Goal: Task Accomplishment & Management: Use online tool/utility

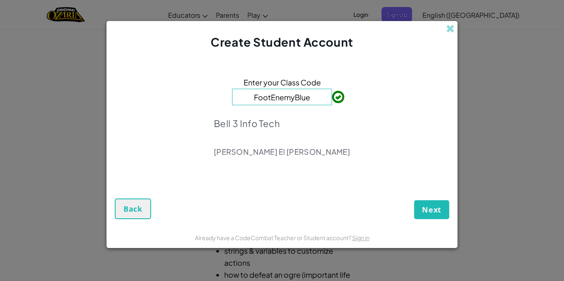
click at [332, 97] on span at bounding box center [332, 97] width 0 height 17
click at [317, 95] on input "FootEnemyBlue" at bounding box center [282, 97] width 100 height 17
click at [332, 98] on span at bounding box center [332, 97] width 0 height 17
click at [426, 212] on span "Next" at bounding box center [431, 210] width 19 height 10
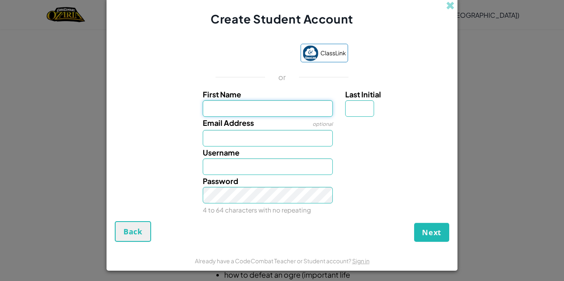
click at [277, 112] on input "First Name" at bounding box center [268, 108] width 130 height 17
type input "6-7"
click at [287, 139] on input "Email Address" at bounding box center [268, 138] width 130 height 17
type input "ahley@nwlsd.org"
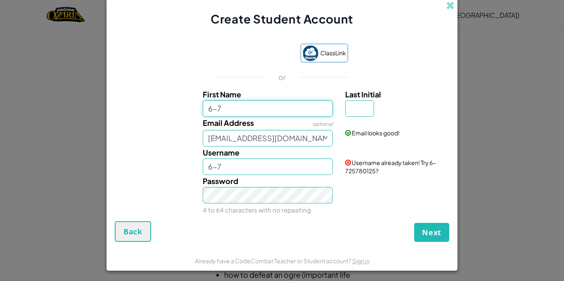
click at [294, 116] on input "6-7" at bounding box center [268, 108] width 130 height 17
type input "6"
type input "Braeden"
click at [351, 117] on div "Email looks good!" at bounding box center [396, 127] width 114 height 20
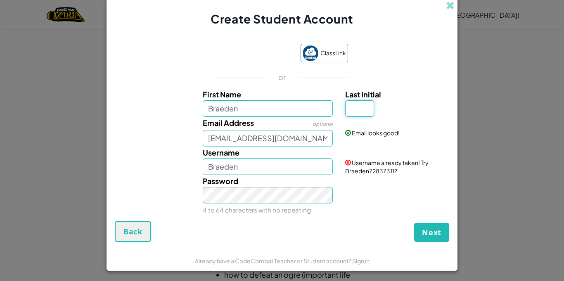
click at [346, 114] on input "Last Initial" at bounding box center [359, 108] width 29 height 17
type input "A"
click at [290, 166] on input "BraedenA" at bounding box center [268, 167] width 130 height 17
type input "B"
click at [381, 148] on div "Username already taken! Try 6-722955252?" at bounding box center [396, 161] width 114 height 28
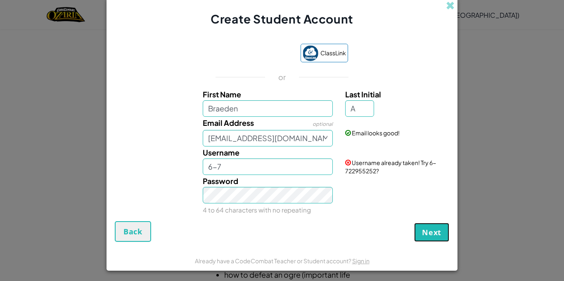
click at [434, 232] on span "Next" at bounding box center [431, 232] width 19 height 10
click at [427, 233] on button "Create Account" at bounding box center [410, 232] width 77 height 19
click at [412, 238] on button "Create Account" at bounding box center [410, 232] width 77 height 19
click at [289, 169] on input "6-7" at bounding box center [268, 167] width 130 height 17
click at [392, 235] on button "Create Account" at bounding box center [410, 232] width 77 height 19
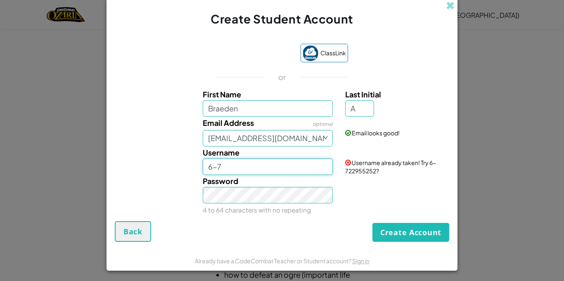
click at [265, 159] on input "6-7" at bounding box center [268, 167] width 130 height 17
click at [407, 229] on button "Create Account" at bounding box center [410, 232] width 77 height 19
click at [249, 163] on input "6-7" at bounding box center [268, 167] width 130 height 17
click at [386, 227] on button "Create Account" at bounding box center [410, 232] width 77 height 19
click at [299, 165] on input "67" at bounding box center [268, 167] width 130 height 17
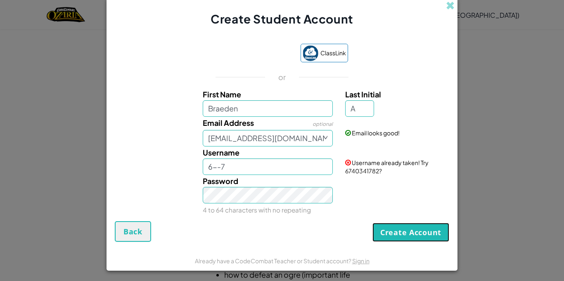
click at [401, 240] on button "Create Account" at bounding box center [410, 232] width 77 height 19
click at [321, 165] on input "6--7" at bounding box center [268, 167] width 130 height 17
click at [394, 230] on button "Create Account" at bounding box center [410, 232] width 77 height 19
click at [277, 168] on input "6---7" at bounding box center [268, 167] width 130 height 17
click at [384, 236] on button "Create Account" at bounding box center [410, 232] width 77 height 19
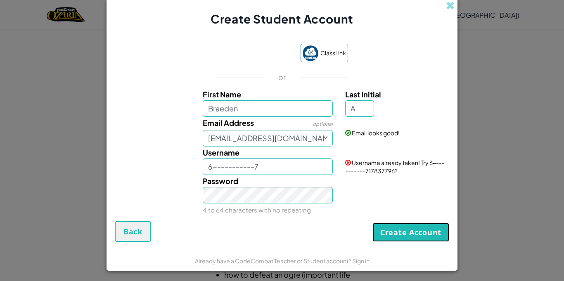
click at [385, 237] on button "Create Account" at bounding box center [410, 232] width 77 height 19
click at [290, 160] on input "6-----------7" at bounding box center [268, 167] width 130 height 17
type input "6"
type input "i"
type input "I"
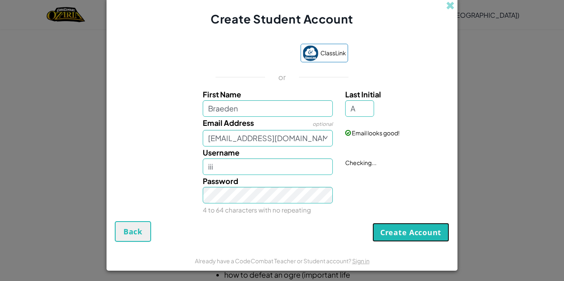
click at [419, 233] on button "Create Account" at bounding box center [410, 232] width 77 height 19
click at [421, 234] on button "Create Account" at bounding box center [410, 232] width 77 height 19
click at [322, 167] on input "iii" at bounding box center [268, 167] width 130 height 17
type input "i"
type input "Braedenashley89887654321234567876543"
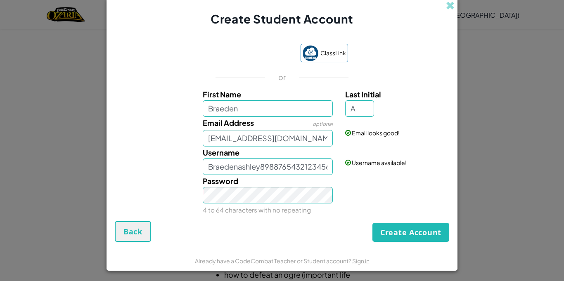
click at [437, 256] on div "Already have a CodeCombat Teacher or Student account? Sign in" at bounding box center [282, 260] width 351 height 21
click at [430, 237] on button "Create Account" at bounding box center [410, 232] width 77 height 19
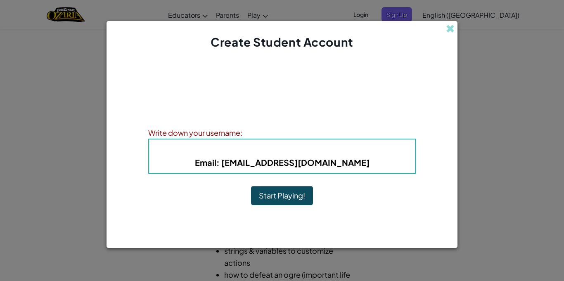
click at [313, 186] on div "Account Created! Write down your information so that you don't forget it. Your …" at bounding box center [282, 139] width 268 height 161
click at [286, 198] on button "Start Playing!" at bounding box center [282, 195] width 62 height 19
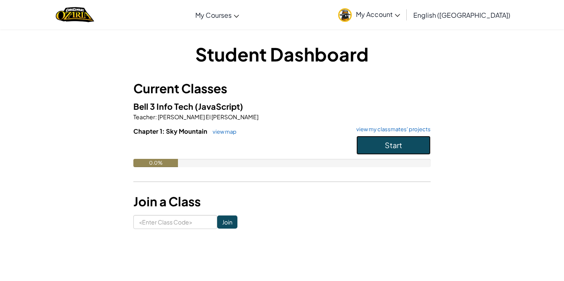
click at [409, 145] on button "Start" at bounding box center [393, 145] width 74 height 19
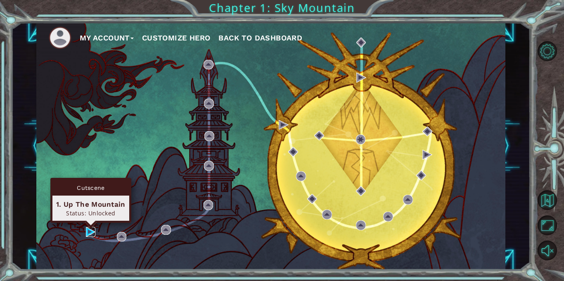
click at [88, 232] on img at bounding box center [91, 232] width 10 height 10
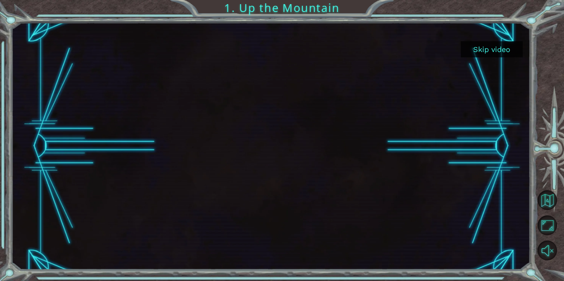
click at [479, 55] on button "Skip video" at bounding box center [492, 49] width 62 height 16
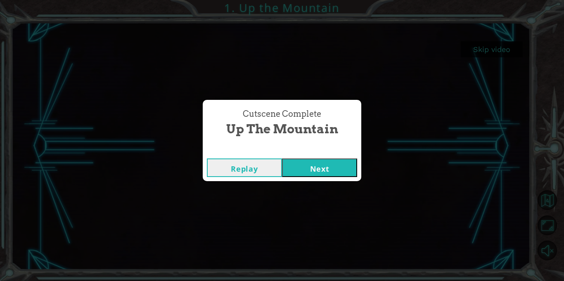
click at [323, 165] on button "Next" at bounding box center [319, 168] width 75 height 19
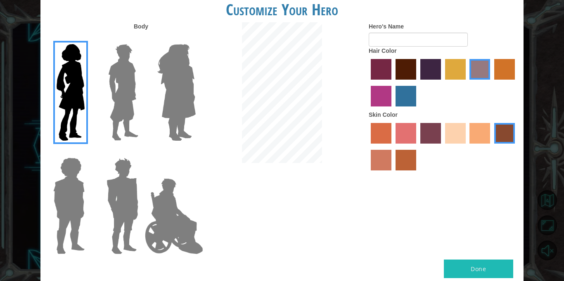
click at [133, 78] on img at bounding box center [123, 92] width 37 height 103
click at [142, 39] on input "Hero Lars" at bounding box center [142, 39] width 0 height 0
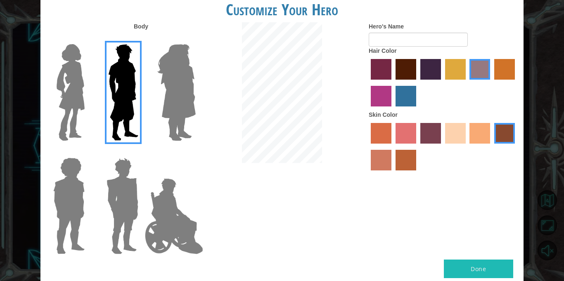
click at [154, 81] on img at bounding box center [176, 92] width 45 height 103
click at [195, 39] on input "Hero Amethyst" at bounding box center [195, 39] width 0 height 0
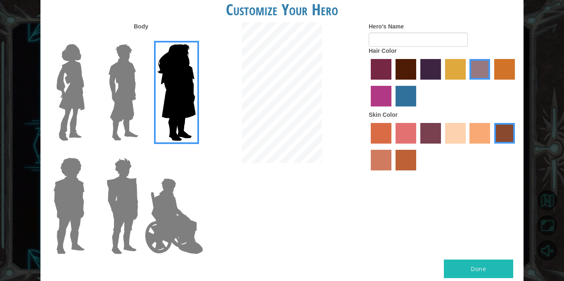
click at [166, 220] on img at bounding box center [174, 216] width 65 height 83
click at [195, 152] on input "Hero Jamie" at bounding box center [195, 152] width 0 height 0
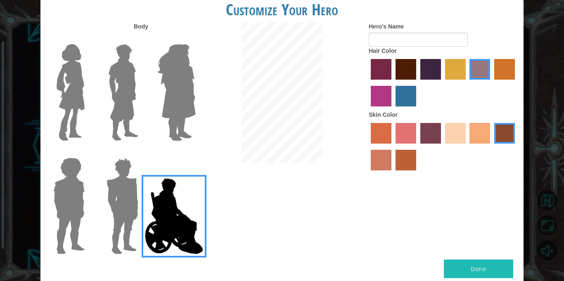
click at [127, 204] on img at bounding box center [122, 205] width 38 height 103
click at [142, 152] on input "Hero Garnet" at bounding box center [142, 152] width 0 height 0
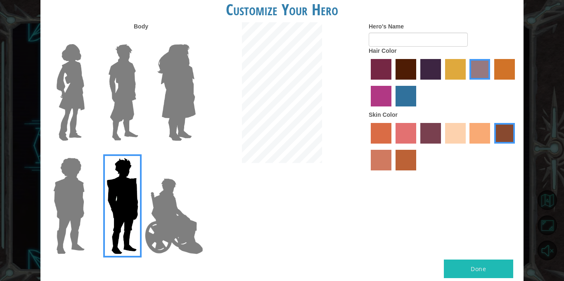
click at [65, 207] on img at bounding box center [69, 205] width 38 height 103
click at [88, 152] on input "Hero Steven" at bounding box center [88, 152] width 0 height 0
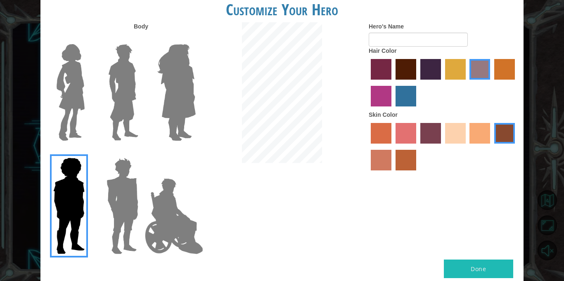
click at [105, 218] on img at bounding box center [122, 205] width 38 height 103
click at [142, 152] on input "Hero Garnet" at bounding box center [142, 152] width 0 height 0
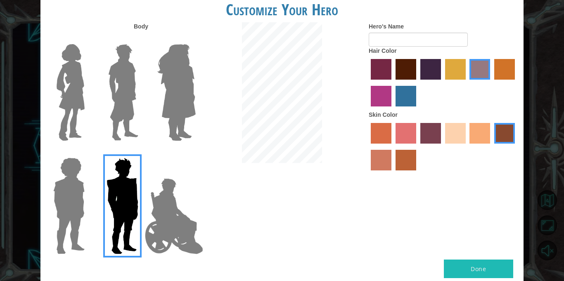
click at [163, 233] on img at bounding box center [174, 216] width 65 height 83
click at [195, 152] on input "Hero Jamie" at bounding box center [195, 152] width 0 height 0
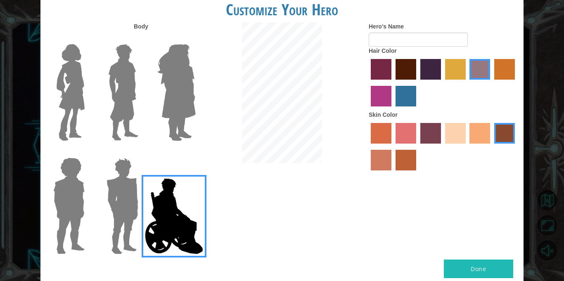
click at [398, 73] on label "maroon hair color" at bounding box center [405, 69] width 21 height 21
click at [393, 83] on input "maroon hair color" at bounding box center [393, 83] width 0 height 0
click at [384, 128] on label "sorbus skin color" at bounding box center [381, 133] width 21 height 21
click at [368, 147] on input "sorbus skin color" at bounding box center [368, 147] width 0 height 0
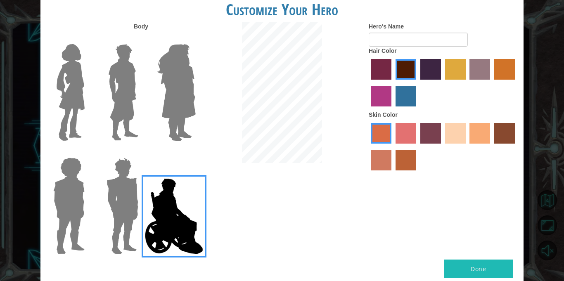
click at [407, 165] on label "smoke tree skin color" at bounding box center [405, 160] width 21 height 21
click at [393, 173] on input "smoke tree skin color" at bounding box center [393, 173] width 0 height 0
click at [507, 133] on label "karma skin color" at bounding box center [504, 133] width 21 height 21
click at [491, 147] on input "karma skin color" at bounding box center [491, 147] width 0 height 0
click at [481, 132] on label "tacao skin color" at bounding box center [479, 133] width 21 height 21
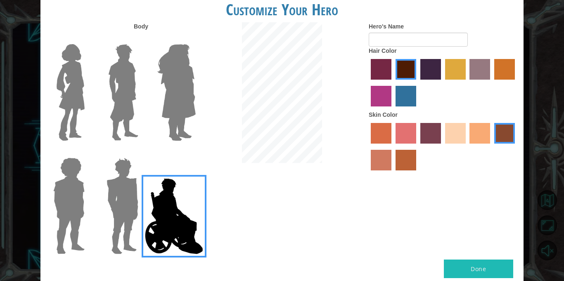
click at [467, 147] on input "tacao skin color" at bounding box center [467, 147] width 0 height 0
click at [463, 134] on label "sandy beach skin color" at bounding box center [455, 133] width 21 height 21
click at [442, 147] on input "sandy beach skin color" at bounding box center [442, 147] width 0 height 0
click at [508, 123] on label "karma skin color" at bounding box center [504, 133] width 21 height 21
click at [491, 147] on input "karma skin color" at bounding box center [491, 147] width 0 height 0
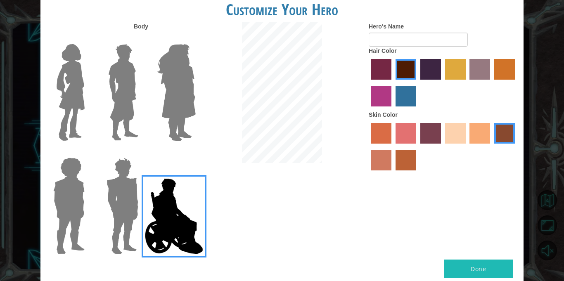
click at [410, 164] on label "smoke tree skin color" at bounding box center [405, 160] width 21 height 21
click at [393, 173] on input "smoke tree skin color" at bounding box center [393, 173] width 0 height 0
click at [463, 69] on label "tulip tree hair color" at bounding box center [455, 69] width 21 height 21
click at [442, 83] on input "tulip tree hair color" at bounding box center [442, 83] width 0 height 0
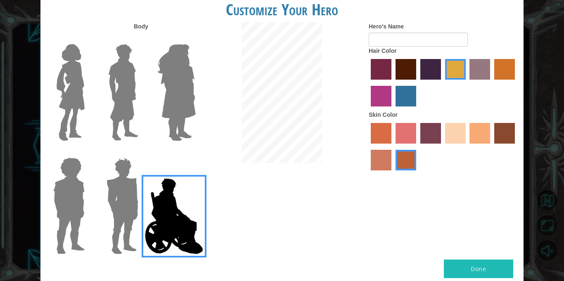
click at [400, 96] on label "lachmara hair color" at bounding box center [405, 96] width 21 height 21
click at [393, 109] on input "lachmara hair color" at bounding box center [393, 109] width 0 height 0
click at [402, 89] on label "lachmara hair color" at bounding box center [405, 96] width 21 height 21
click at [393, 109] on input "lachmara hair color" at bounding box center [393, 109] width 0 height 0
click at [377, 94] on label "medium red violet hair color" at bounding box center [381, 96] width 21 height 21
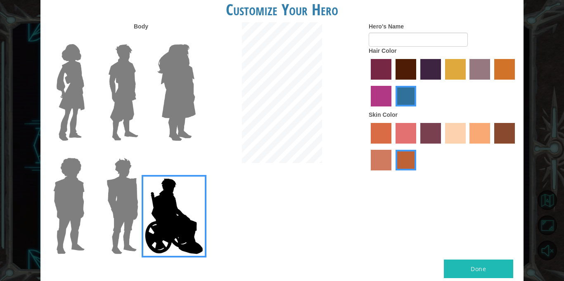
click at [516, 83] on input "medium red violet hair color" at bounding box center [516, 83] width 0 height 0
click at [400, 97] on label "lachmara hair color" at bounding box center [405, 96] width 21 height 21
click at [393, 109] on input "lachmara hair color" at bounding box center [393, 109] width 0 height 0
click at [480, 265] on button "Done" at bounding box center [478, 269] width 69 height 19
type input "[PERSON_NAME]"
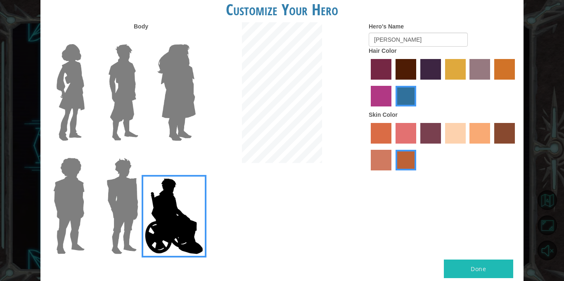
click at [410, 66] on label "maroon hair color" at bounding box center [405, 69] width 21 height 21
click at [393, 83] on input "maroon hair color" at bounding box center [393, 83] width 0 height 0
click at [404, 100] on label "lachmara hair color" at bounding box center [405, 96] width 21 height 21
click at [393, 109] on input "lachmara hair color" at bounding box center [393, 109] width 0 height 0
click at [490, 261] on button "Done" at bounding box center [478, 269] width 69 height 19
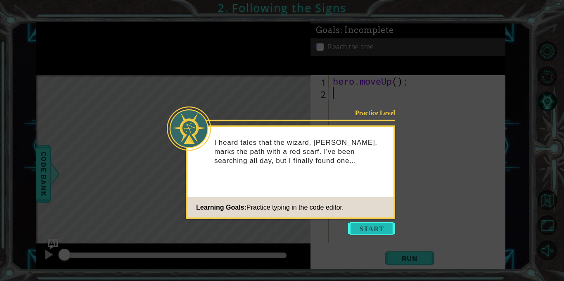
click at [359, 230] on button "Start" at bounding box center [371, 228] width 47 height 13
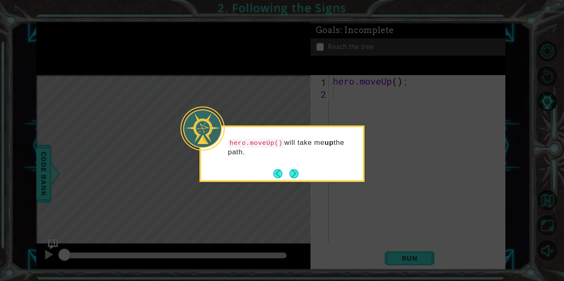
click at [306, 174] on div "hero.moveUp() will take me up the path." at bounding box center [281, 153] width 165 height 57
click at [279, 173] on button "Back" at bounding box center [281, 173] width 16 height 9
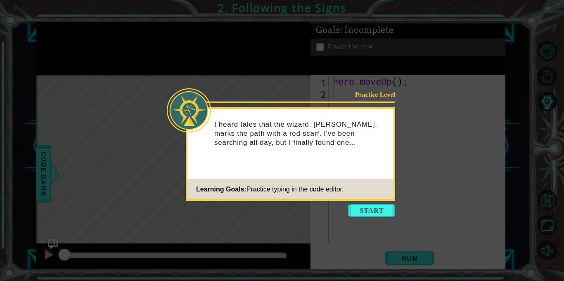
click at [367, 218] on icon at bounding box center [282, 140] width 564 height 281
click at [364, 214] on button "Start" at bounding box center [371, 210] width 47 height 13
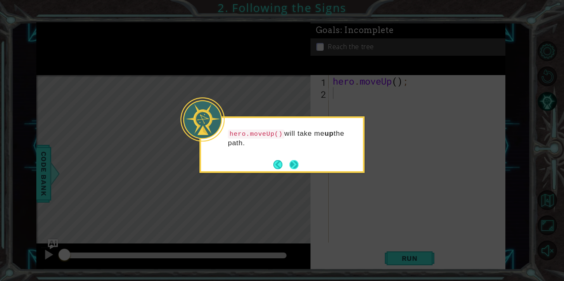
click at [295, 163] on button "Next" at bounding box center [293, 164] width 9 height 9
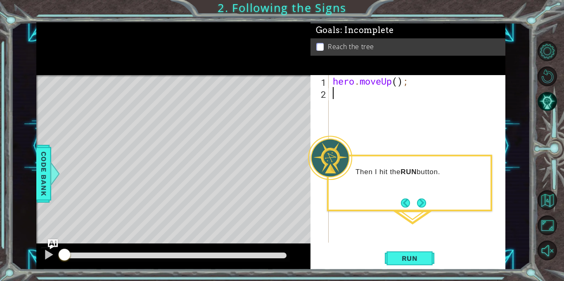
type textarea "u"
click at [366, 102] on div "hero.move U p press enter" at bounding box center [405, 115] width 156 height 30
click at [410, 251] on button "Run" at bounding box center [410, 258] width 50 height 19
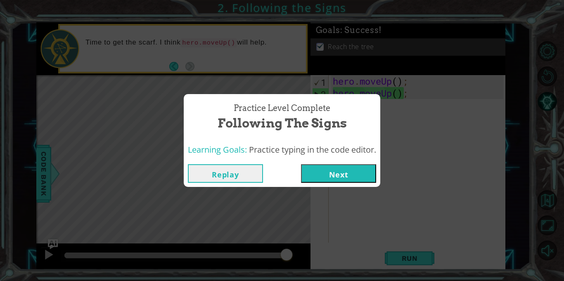
click at [332, 172] on button "Next" at bounding box center [338, 173] width 75 height 19
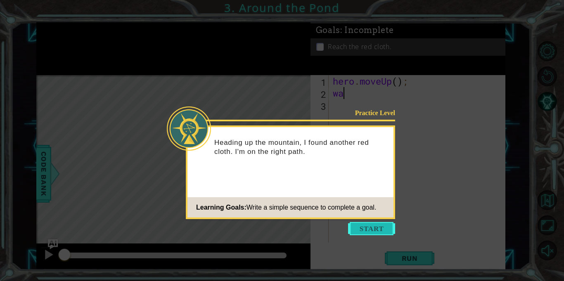
click at [369, 227] on button "Start" at bounding box center [371, 228] width 47 height 13
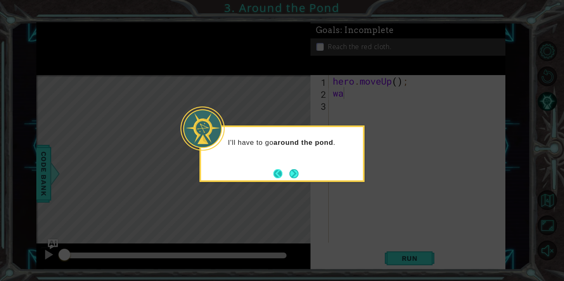
click at [286, 177] on button "Back" at bounding box center [281, 173] width 16 height 9
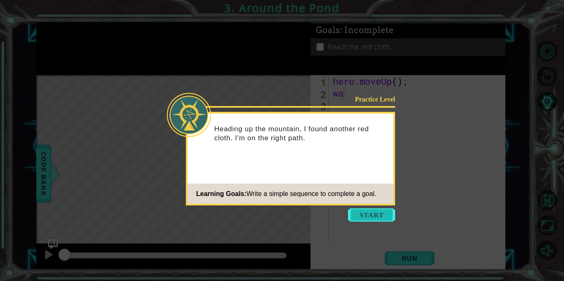
click at [371, 211] on button "Start" at bounding box center [371, 214] width 47 height 13
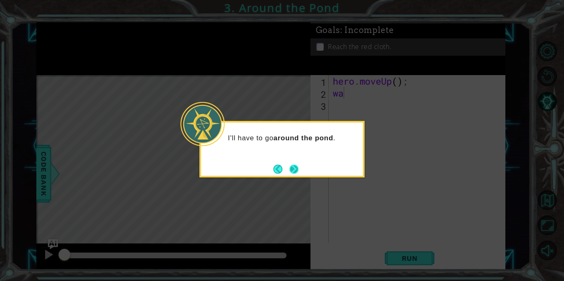
click at [293, 165] on button "Next" at bounding box center [294, 169] width 13 height 13
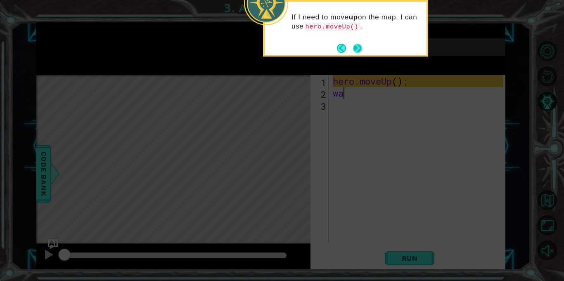
click at [357, 43] on button "Next" at bounding box center [357, 47] width 9 height 9
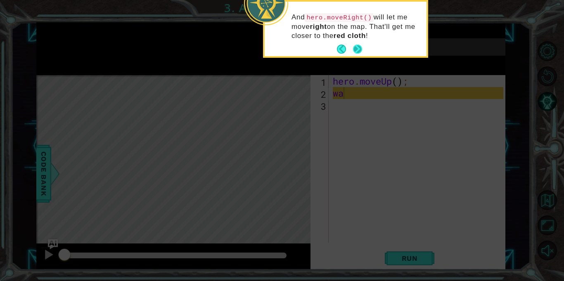
click at [356, 45] on button "Next" at bounding box center [357, 49] width 9 height 9
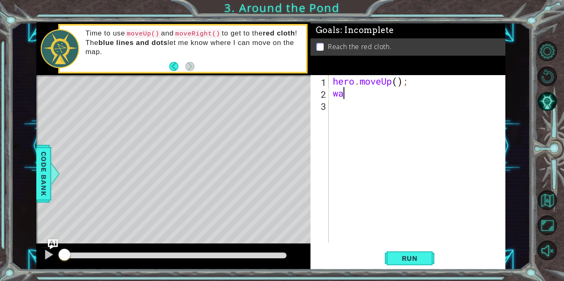
type textarea "w"
type textarea "u"
click at [393, 106] on div "hero.move U p press enter" at bounding box center [405, 115] width 156 height 30
type textarea "l"
type textarea "r"
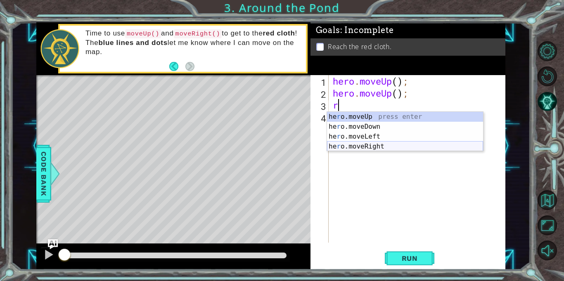
click at [373, 148] on div "he r o.moveUp press enter he r o.moveDown press enter he r o.moveLeft press ent…" at bounding box center [405, 141] width 156 height 59
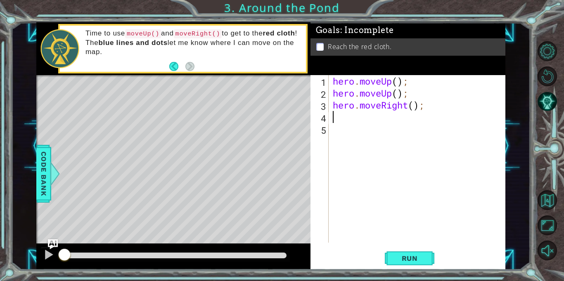
type textarea "u"
click at [370, 129] on div "hero.move U p press enter" at bounding box center [405, 139] width 156 height 30
click at [407, 256] on span "Run" at bounding box center [409, 258] width 33 height 8
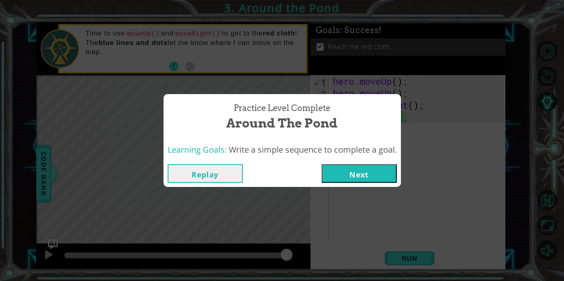
click at [361, 172] on button "Next" at bounding box center [359, 173] width 75 height 19
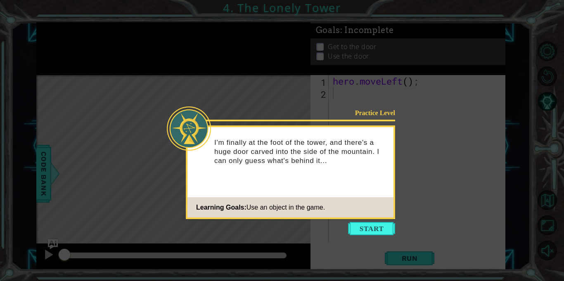
click at [360, 221] on icon at bounding box center [282, 140] width 564 height 281
click at [359, 233] on button "Start" at bounding box center [371, 228] width 47 height 13
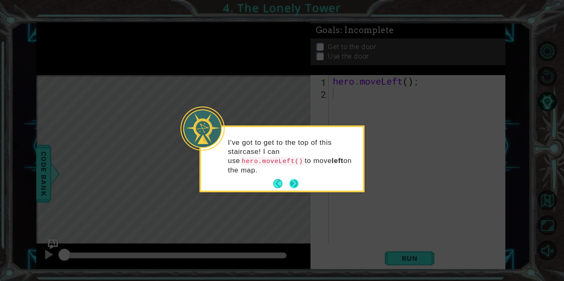
click at [296, 185] on button "Next" at bounding box center [293, 183] width 9 height 9
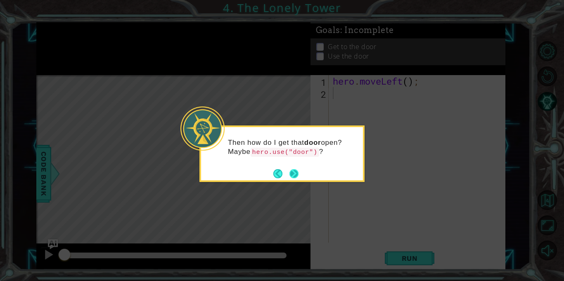
click at [293, 175] on button "Next" at bounding box center [293, 173] width 9 height 9
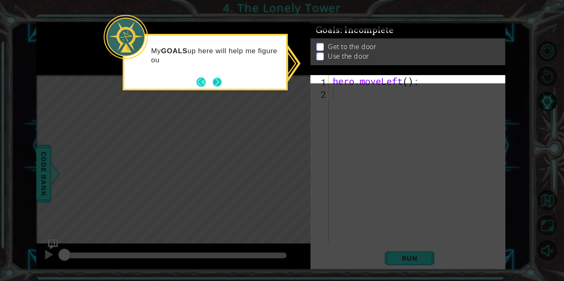
click at [218, 83] on button "Next" at bounding box center [217, 81] width 9 height 9
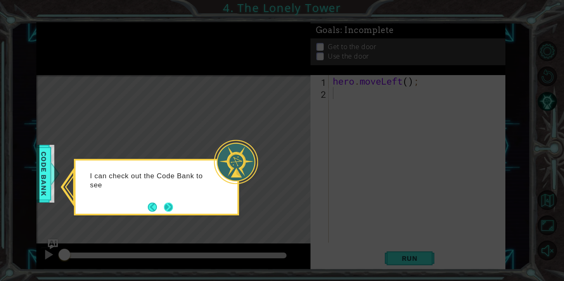
click at [171, 209] on button "Next" at bounding box center [168, 207] width 9 height 9
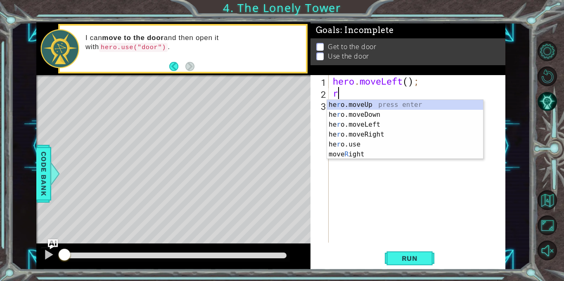
type textarea "ri"
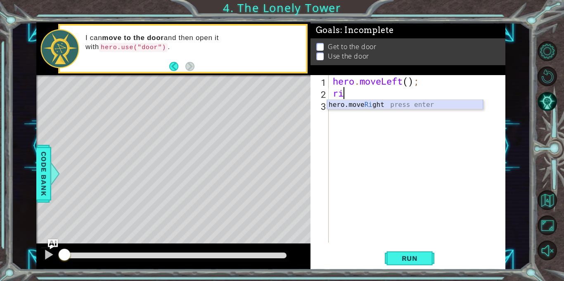
click at [379, 107] on div "hero.move Ri ght press enter" at bounding box center [405, 115] width 156 height 30
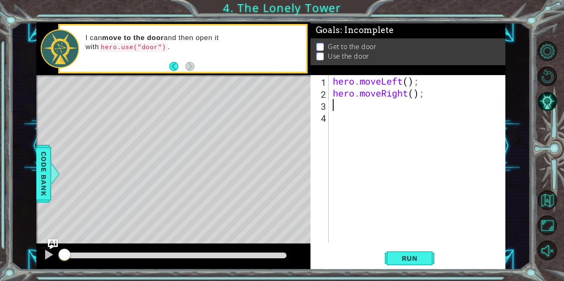
type textarea "r"
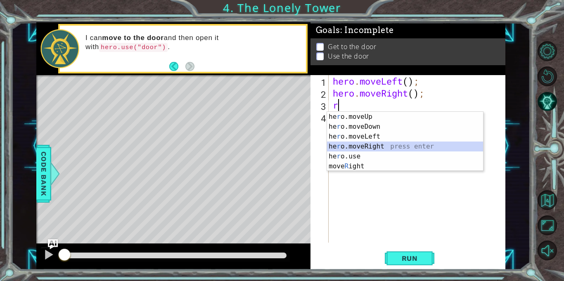
click at [379, 146] on div "he r o.moveUp press enter he r o.moveDown press enter he r o.moveLeft press ent…" at bounding box center [405, 151] width 156 height 79
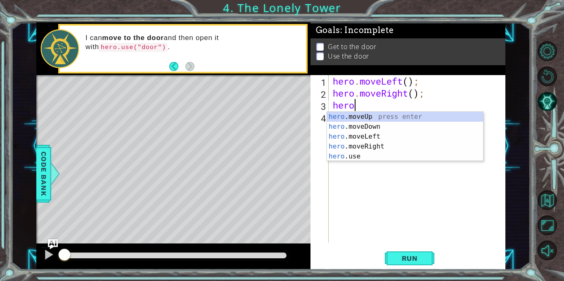
type textarea "h"
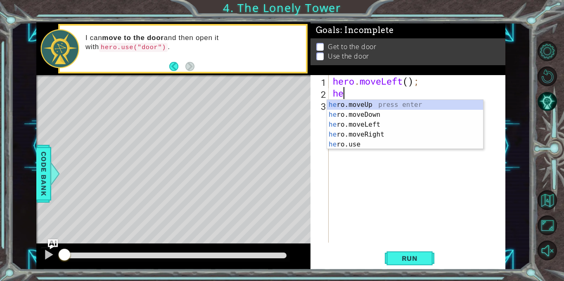
type textarea "h"
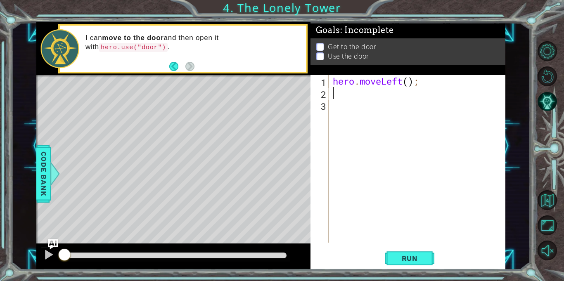
type textarea "l"
click at [397, 109] on div "hero . moveLeft ( ) ; l" at bounding box center [419, 171] width 176 height 192
click at [355, 94] on div "hero . moveLeft ( ) ; l" at bounding box center [419, 171] width 176 height 192
type textarea "l"
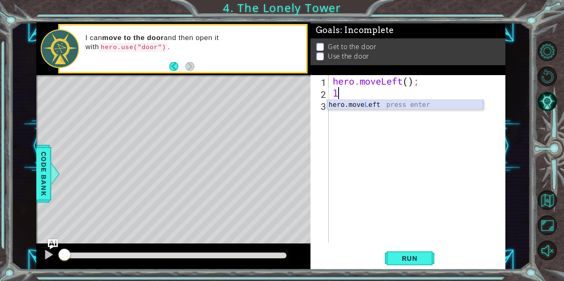
click at [369, 105] on div "hero.move L eft press enter" at bounding box center [405, 115] width 156 height 30
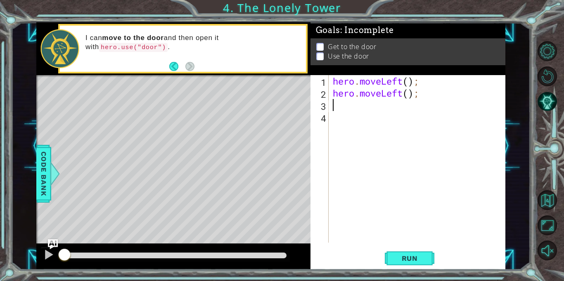
type textarea "u"
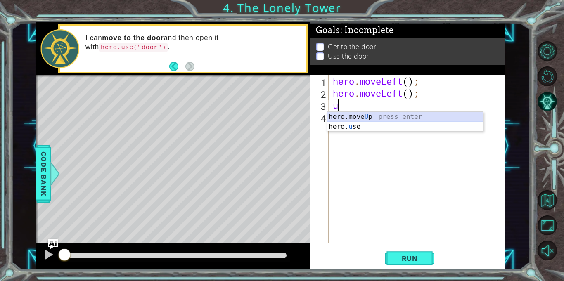
click at [380, 118] on div "hero.move U p press enter hero. u se press enter" at bounding box center [405, 132] width 156 height 40
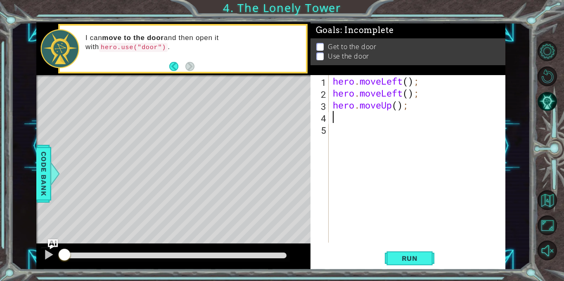
type textarea "u"
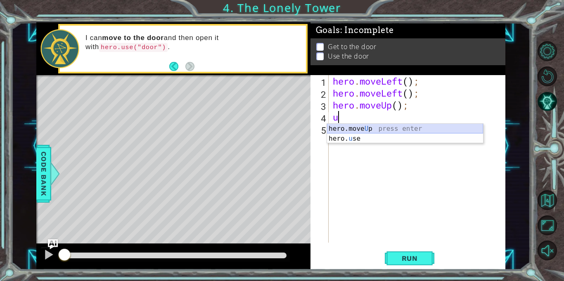
click at [369, 128] on div "hero.move U p press enter hero. u se press enter" at bounding box center [405, 144] width 156 height 40
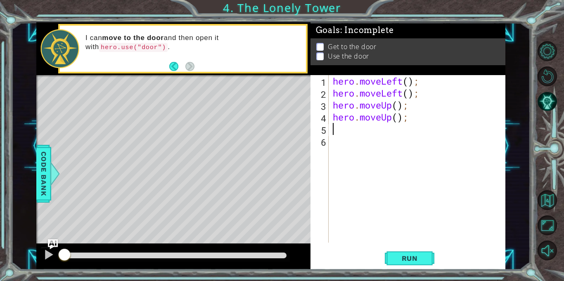
type textarea "r"
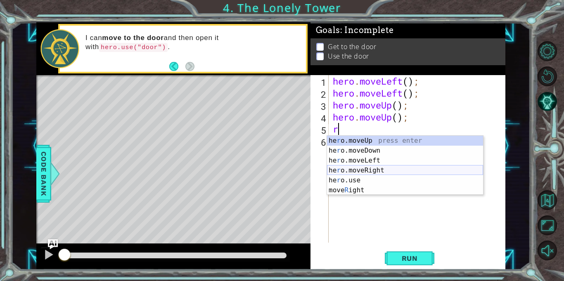
click at [400, 168] on div "he r o.moveUp press enter he r o.moveDown press enter he r o.moveLeft press ent…" at bounding box center [405, 175] width 156 height 79
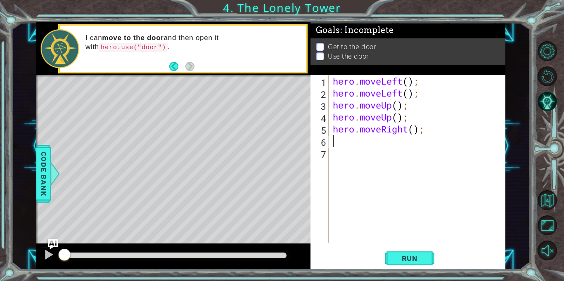
type textarea "r"
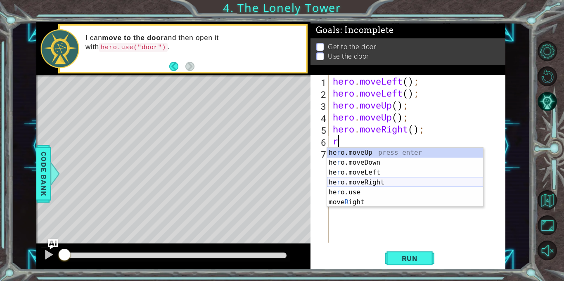
click at [390, 182] on div "he r o.moveUp press enter he r o.moveDown press enter he r o.moveLeft press ent…" at bounding box center [405, 187] width 156 height 79
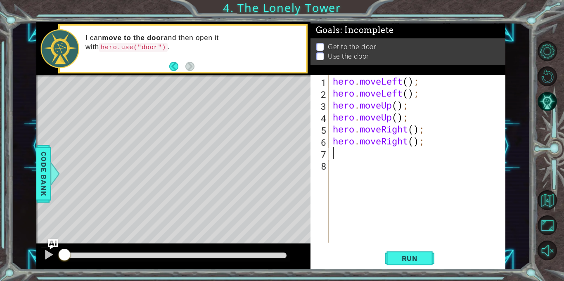
click at [412, 206] on div "hero . moveLeft ( ) ; hero . moveLeft ( ) ; hero . moveUp ( ) ; hero . moveUp (…" at bounding box center [419, 171] width 176 height 192
click at [413, 267] on button "Run" at bounding box center [410, 258] width 50 height 19
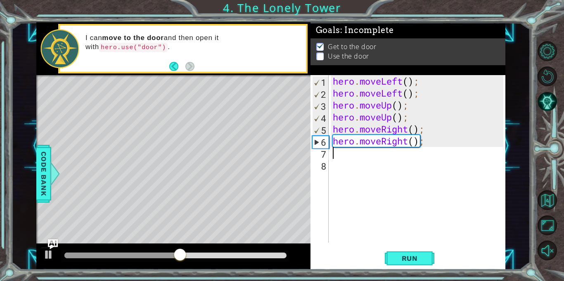
click at [358, 153] on div "hero . moveLeft ( ) ; hero . moveLeft ( ) ; hero . moveUp ( ) ; hero . moveUp (…" at bounding box center [419, 171] width 176 height 192
type textarea "u"
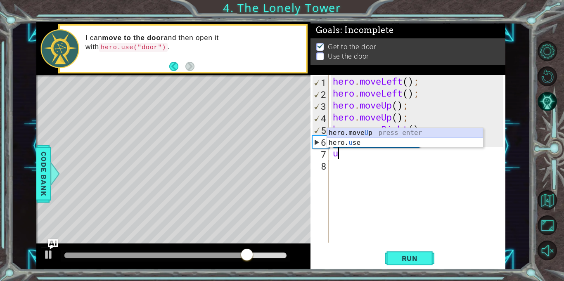
click at [406, 132] on div "hero.move U p press enter hero. u se press enter" at bounding box center [405, 148] width 156 height 40
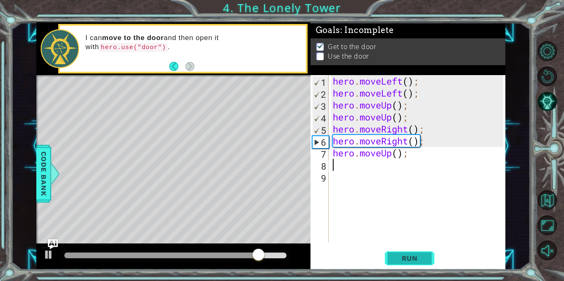
click at [405, 260] on span "Run" at bounding box center [409, 258] width 33 height 8
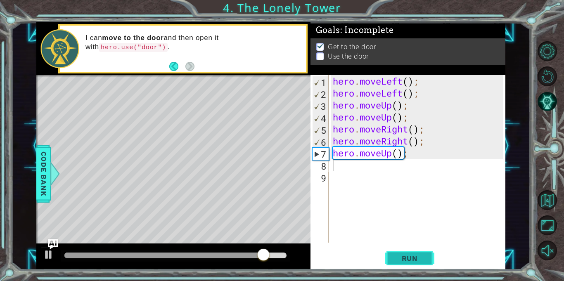
click at [398, 255] on span "Run" at bounding box center [409, 258] width 33 height 8
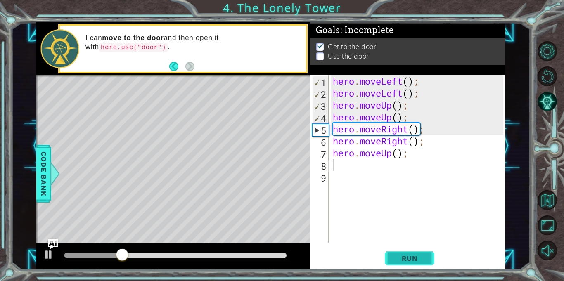
click at [402, 258] on span "Run" at bounding box center [409, 258] width 33 height 8
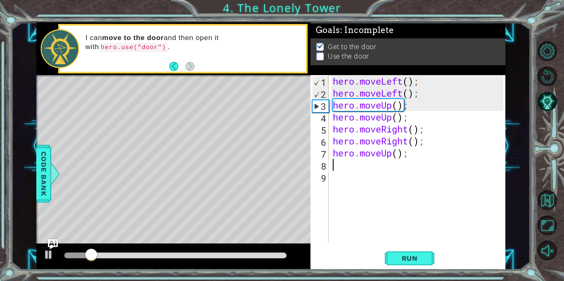
click at [410, 161] on div "hero . moveLeft ( ) ; hero . moveLeft ( ) ; hero . moveUp ( ) ; hero . moveUp (…" at bounding box center [419, 171] width 176 height 192
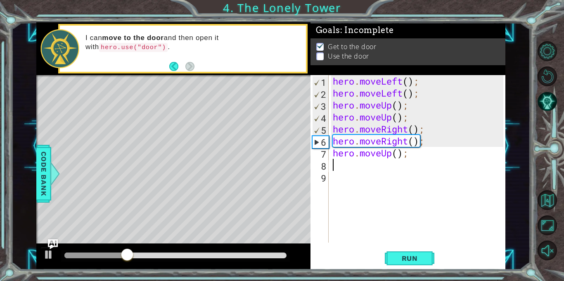
click at [410, 157] on div "hero . moveLeft ( ) ; hero . moveLeft ( ) ; hero . moveUp ( ) ; hero . moveUp (…" at bounding box center [419, 171] width 176 height 192
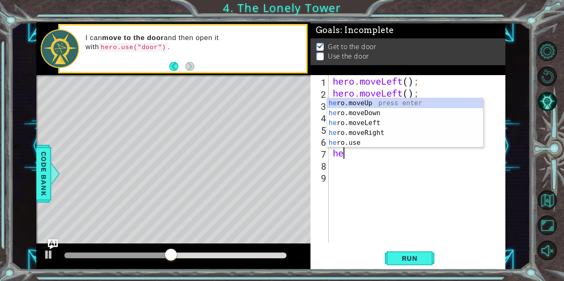
type textarea "h"
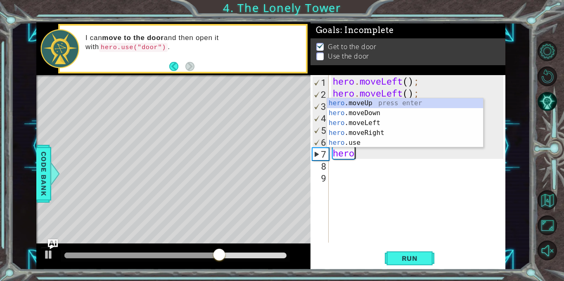
scroll to position [0, 0]
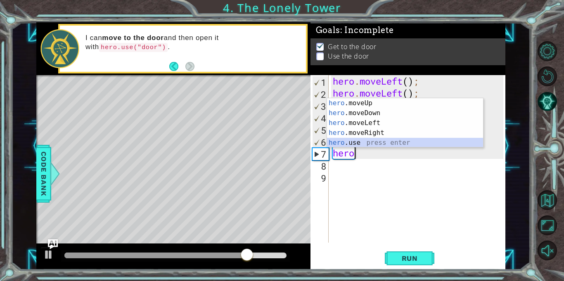
click at [420, 140] on div "hero .moveUp press enter hero .moveDown press enter hero .moveLeft press enter …" at bounding box center [405, 132] width 156 height 69
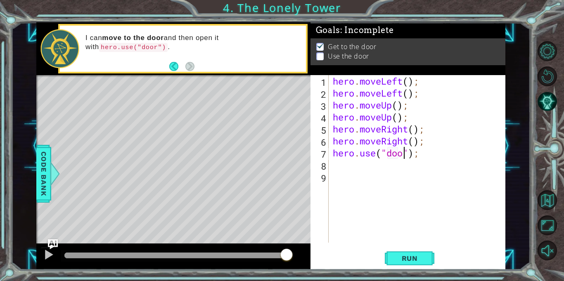
scroll to position [0, 3]
type textarea "hero.use("door");"
click at [417, 258] on span "Run" at bounding box center [409, 258] width 33 height 8
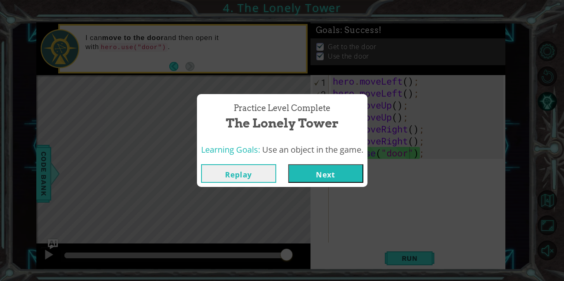
click at [332, 173] on button "Next" at bounding box center [325, 173] width 75 height 19
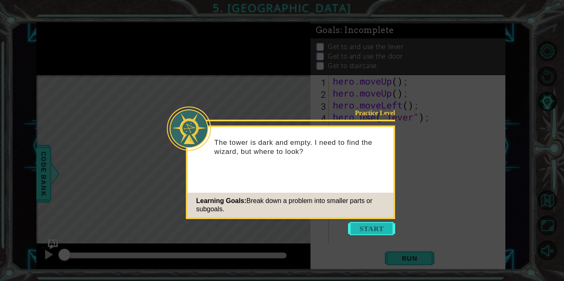
click at [382, 225] on button "Start" at bounding box center [371, 228] width 47 height 13
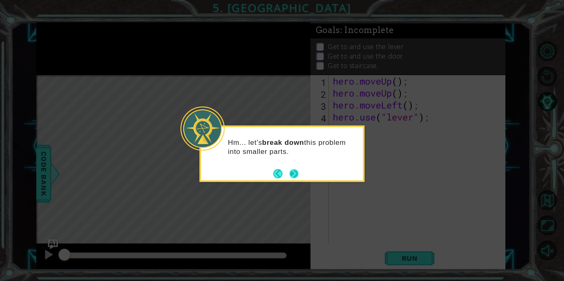
click at [298, 173] on button "Next" at bounding box center [293, 173] width 9 height 9
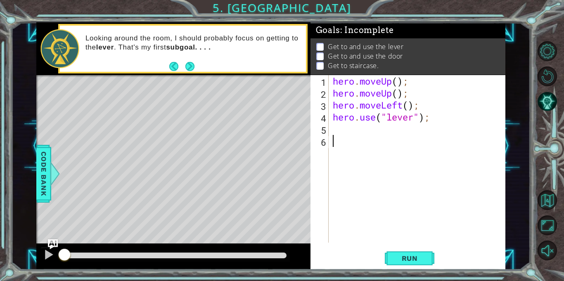
click at [332, 128] on div "hero . moveUp ( ) ; hero . moveUp ( ) ; hero . moveLeft ( ) ; hero . use ( "lev…" at bounding box center [419, 171] width 176 height 192
click at [395, 262] on span "Run" at bounding box center [409, 258] width 33 height 8
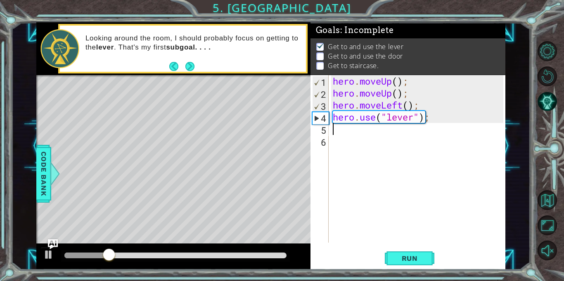
type textarea "l"
type textarea "r"
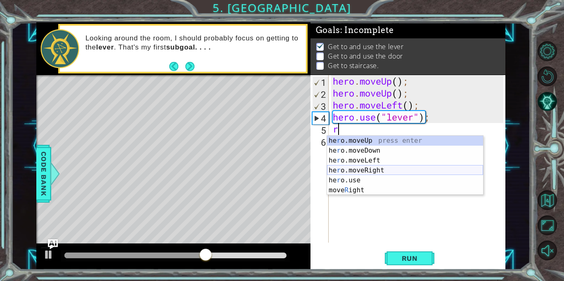
click at [372, 171] on div "he r o.moveUp press enter he r o.moveDown press enter he r o.moveLeft press ent…" at bounding box center [405, 175] width 156 height 79
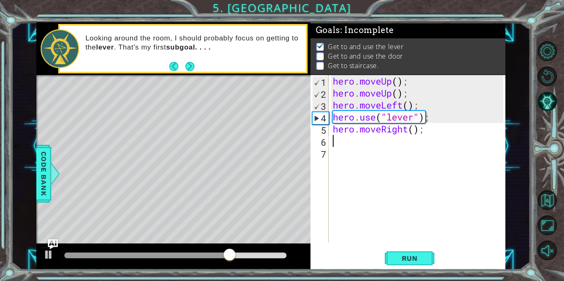
type textarea "r"
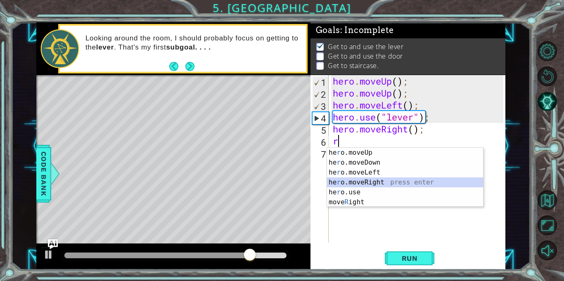
click at [380, 182] on div "he r o.moveUp press enter he r o.moveDown press enter he r o.moveLeft press ent…" at bounding box center [405, 187] width 156 height 79
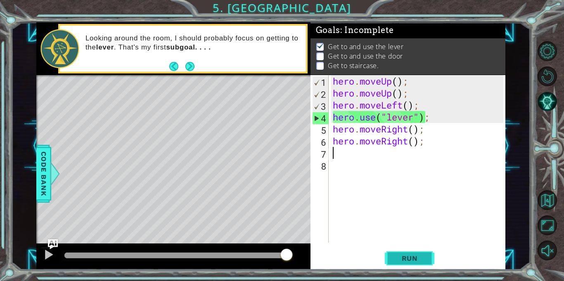
click at [415, 260] on span "Run" at bounding box center [409, 258] width 33 height 8
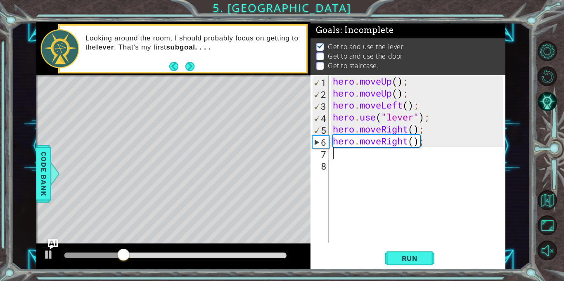
type textarea "r"
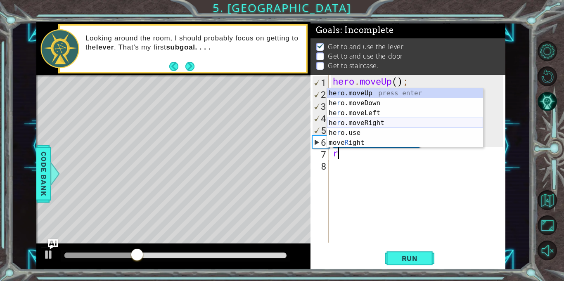
click at [379, 123] on div "he r o.moveUp press enter he r o.moveDown press enter he r o.moveLeft press ent…" at bounding box center [405, 127] width 156 height 79
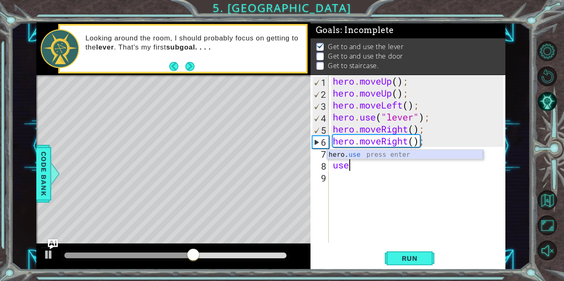
click at [380, 154] on div "hero. use press enter" at bounding box center [405, 165] width 156 height 30
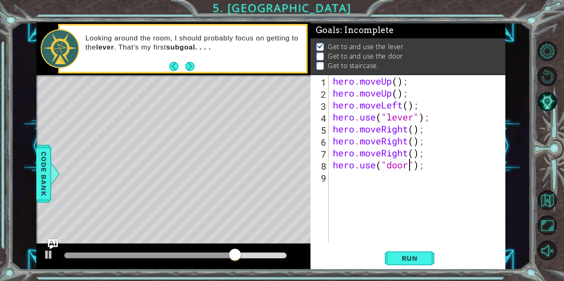
scroll to position [0, 3]
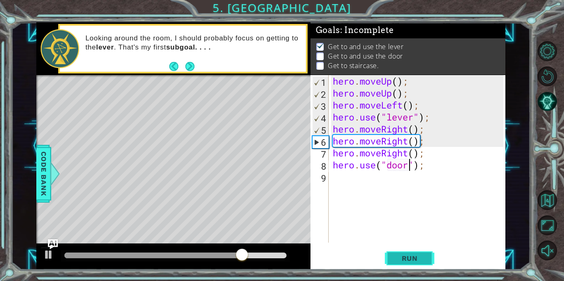
type textarea "hero.use("door");"
click at [414, 256] on span "Run" at bounding box center [409, 258] width 33 height 8
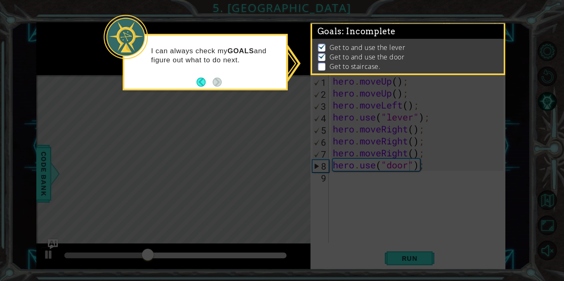
click at [399, 47] on p "Get to and use the lever" at bounding box center [367, 47] width 76 height 9
click at [419, 199] on icon at bounding box center [282, 140] width 564 height 281
click at [337, 70] on p "Get to staircase." at bounding box center [354, 66] width 51 height 9
click at [212, 78] on button "Back" at bounding box center [204, 82] width 16 height 9
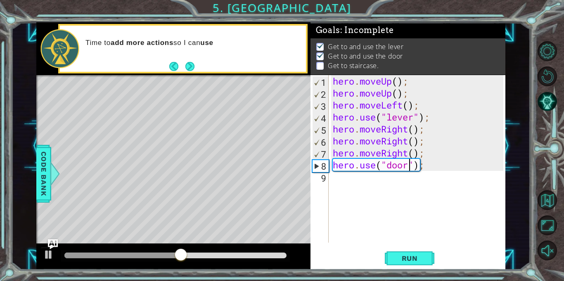
click at [351, 182] on div "hero . moveUp ( ) ; hero . moveUp ( ) ; hero . moveLeft ( ) ; hero . use ( "lev…" at bounding box center [419, 171] width 176 height 192
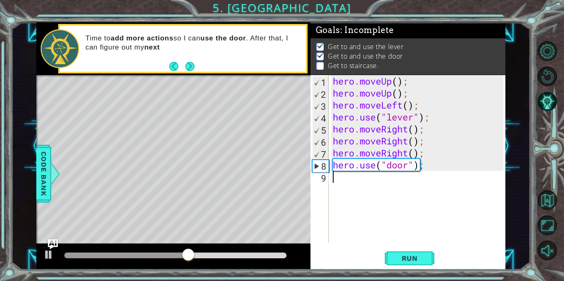
type textarea "u"
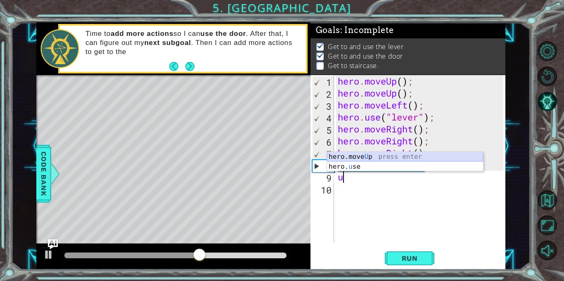
click at [362, 153] on div "hero.move U p press enter hero. u se press enter" at bounding box center [405, 172] width 156 height 40
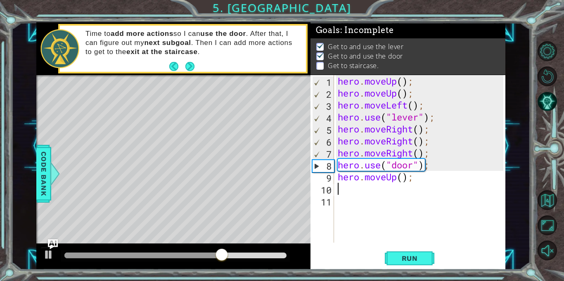
type textarea "u"
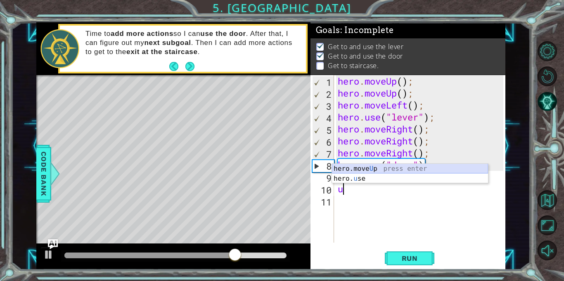
click at [361, 171] on div "hero.move U p press enter hero. u se press enter" at bounding box center [410, 184] width 156 height 40
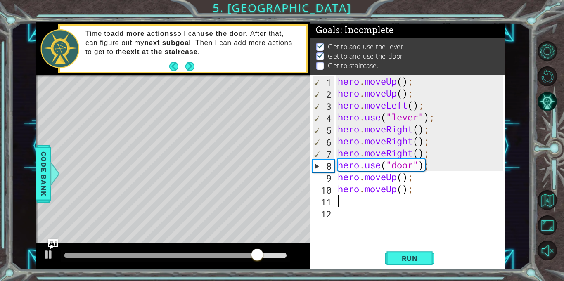
type textarea "l"
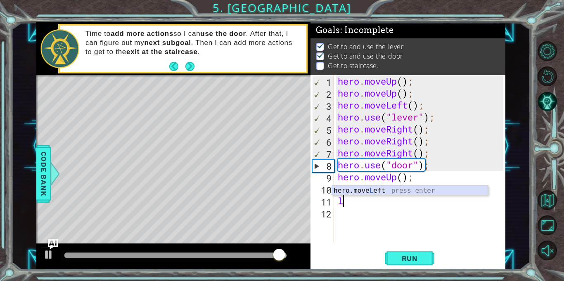
click at [385, 191] on div "hero.move L eft press enter" at bounding box center [410, 201] width 156 height 30
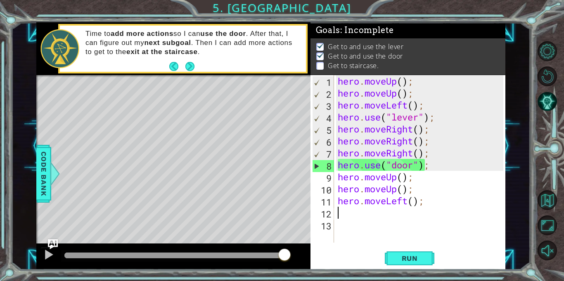
type textarea "l"
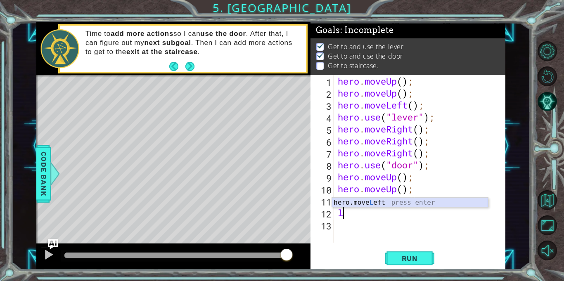
click at [413, 201] on div "hero.move L eft press enter" at bounding box center [410, 213] width 156 height 30
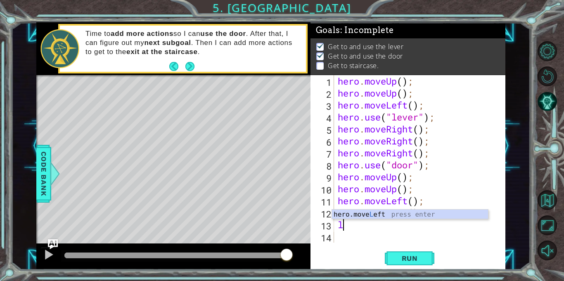
type textarea "l"
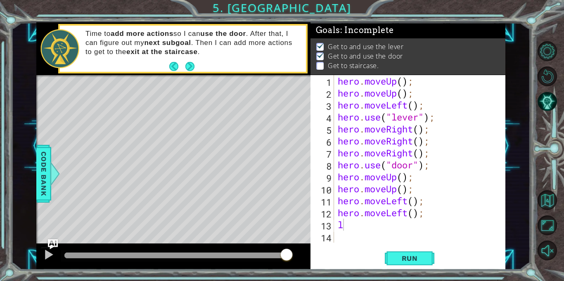
click at [348, 219] on body "1 ההההההההההההההההההההההההההההההההההההההההההההההההההההההההההההההההההההההההההההה…" at bounding box center [282, 140] width 564 height 281
click at [401, 266] on button "Run" at bounding box center [410, 258] width 50 height 19
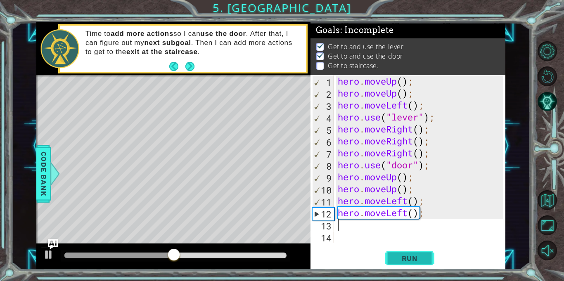
type textarea "l"
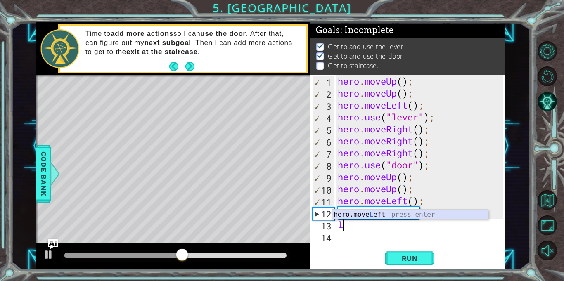
click at [392, 211] on div "hero.move L eft press enter" at bounding box center [410, 225] width 156 height 30
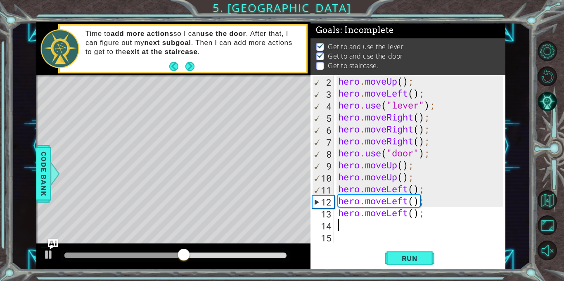
scroll to position [12, 0]
type textarea "u"
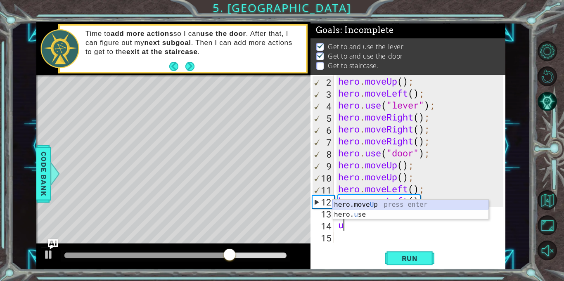
click at [383, 206] on div "hero.move U p press enter hero. u se press enter" at bounding box center [410, 220] width 156 height 40
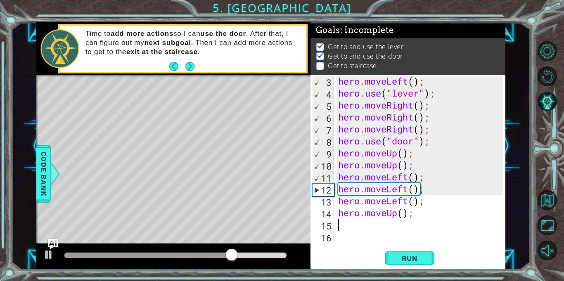
scroll to position [24, 0]
click at [410, 265] on button "Run" at bounding box center [410, 258] width 50 height 19
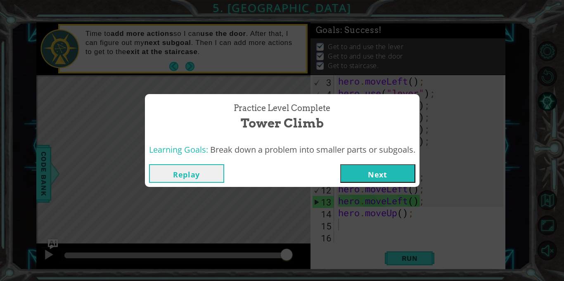
click at [361, 172] on button "Next" at bounding box center [377, 173] width 75 height 19
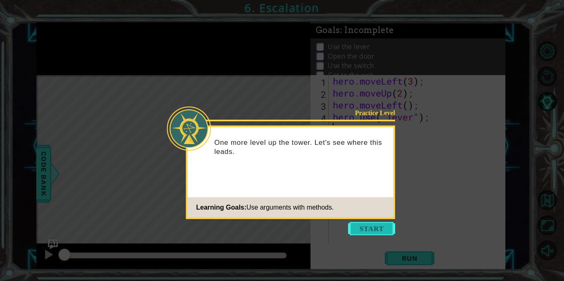
click at [379, 225] on button "Start" at bounding box center [371, 228] width 47 height 13
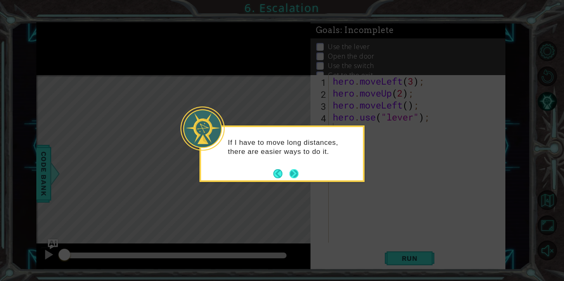
click at [289, 175] on button "Next" at bounding box center [293, 173] width 9 height 9
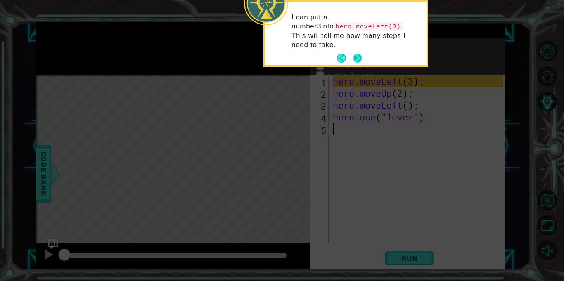
click at [357, 54] on button "Next" at bounding box center [357, 58] width 9 height 9
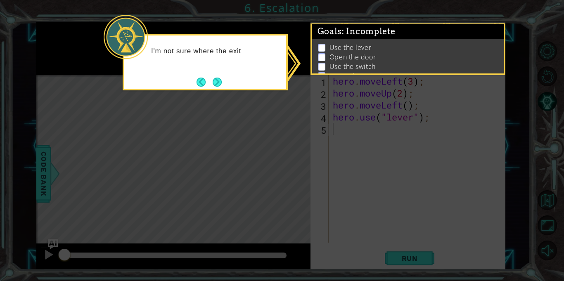
click at [247, 97] on icon at bounding box center [282, 140] width 564 height 281
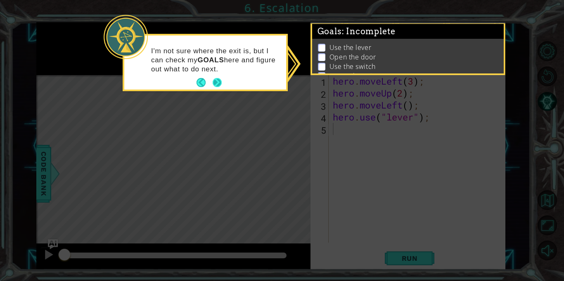
click at [222, 85] on button "Next" at bounding box center [217, 82] width 13 height 13
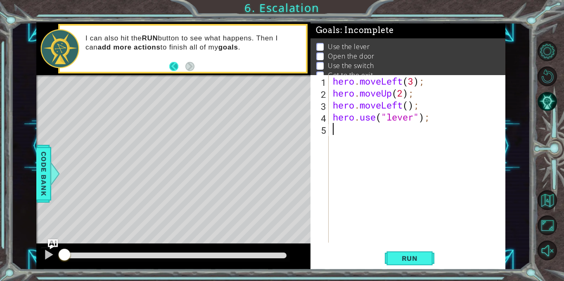
click at [176, 67] on button "Back" at bounding box center [177, 66] width 16 height 9
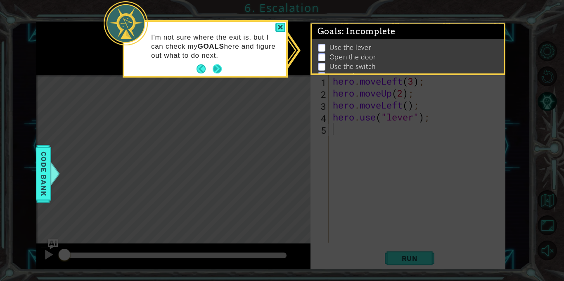
click at [213, 69] on button "Next" at bounding box center [217, 69] width 10 height 10
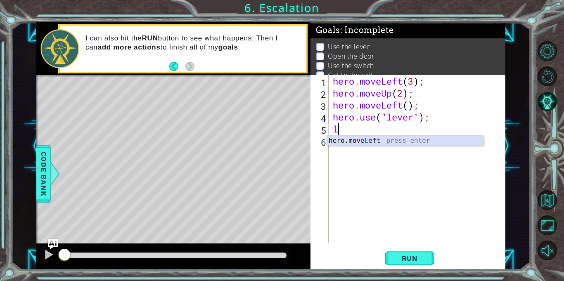
click at [393, 138] on div "hero.move L eft press enter" at bounding box center [405, 151] width 156 height 30
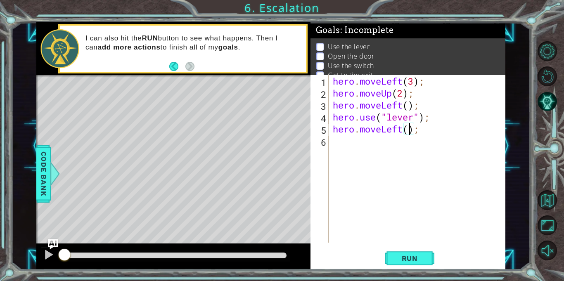
type textarea "hero.moveLeft(3);"
click at [361, 142] on div "hero . moveLeft ( 3 ) ; hero . moveUp ( 2 ) ; hero . moveLeft ( ) ; hero . use …" at bounding box center [419, 171] width 176 height 192
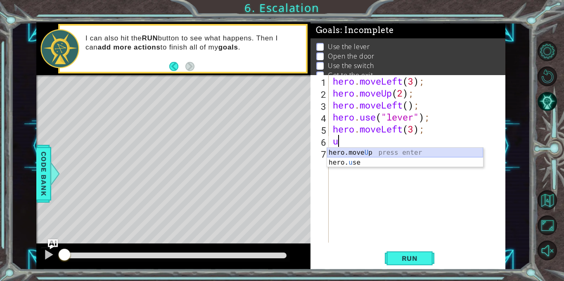
click at [369, 152] on div "hero.move U p press enter hero. u se press enter" at bounding box center [405, 168] width 156 height 40
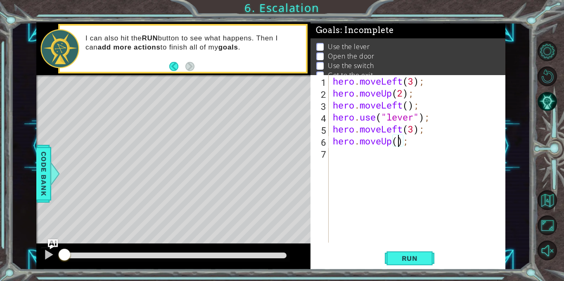
type textarea "hero.moveUp(2);"
click at [351, 152] on div "hero . moveLeft ( 3 ) ; hero . moveUp ( 2 ) ; hero . moveLeft ( ) ; hero . use …" at bounding box center [419, 171] width 176 height 192
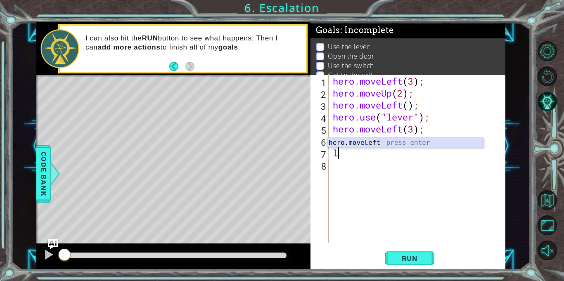
click at [368, 144] on div "hero.move L eft press enter" at bounding box center [405, 153] width 156 height 30
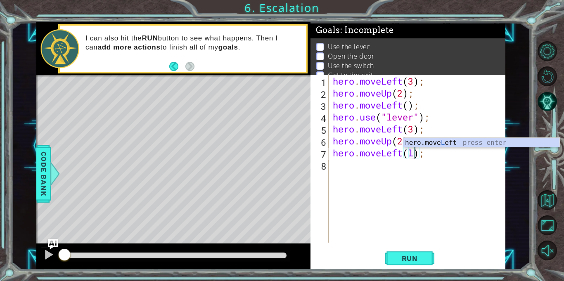
scroll to position [0, 4]
click at [424, 145] on div "hero.move L eft press enter" at bounding box center [481, 153] width 156 height 30
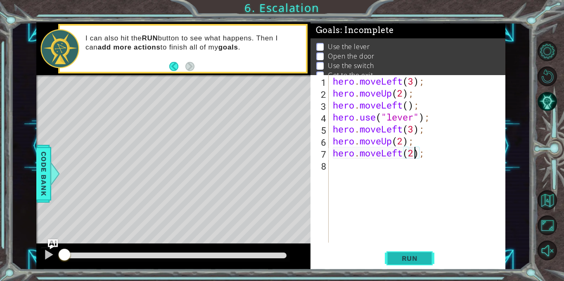
click at [412, 251] on button "Run" at bounding box center [410, 258] width 50 height 19
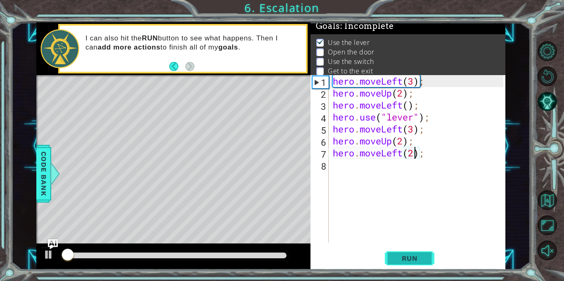
scroll to position [5, 0]
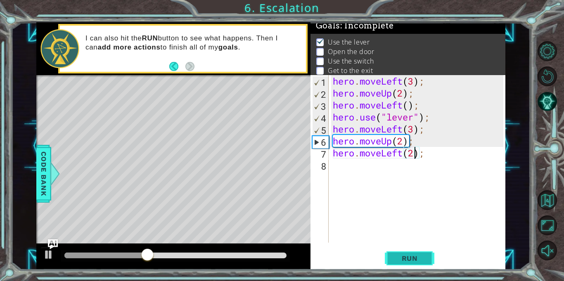
type textarea "hero.moveLeft();"
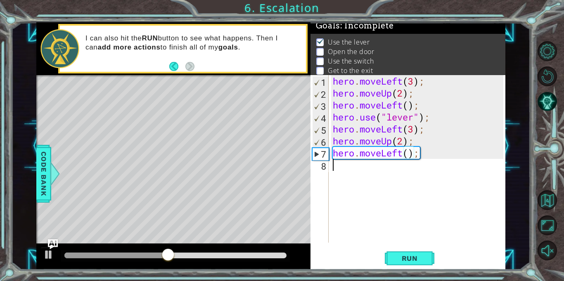
click at [360, 171] on div "hero . moveLeft ( 3 ) ; hero . moveUp ( 2 ) ; hero . moveLeft ( ) ; hero . use …" at bounding box center [419, 171] width 176 height 192
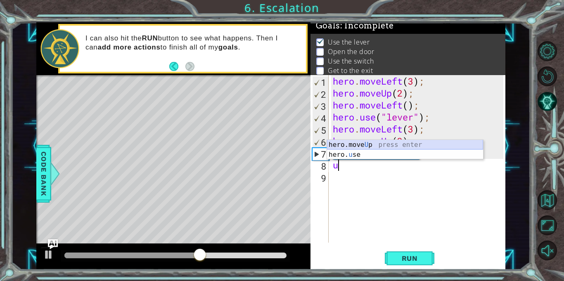
click at [358, 143] on div "hero.move U p press enter hero. u se press enter" at bounding box center [405, 160] width 156 height 40
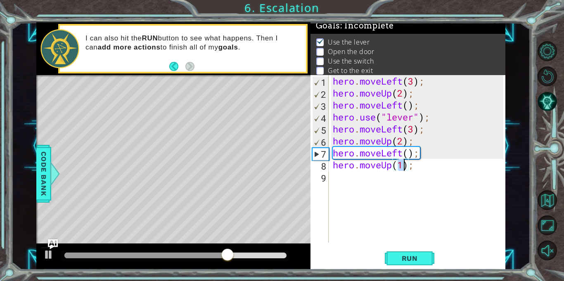
click at [421, 170] on div "hero . moveLeft ( 3 ) ; hero . moveUp ( 2 ) ; hero . moveLeft ( ) ; hero . use …" at bounding box center [419, 171] width 176 height 192
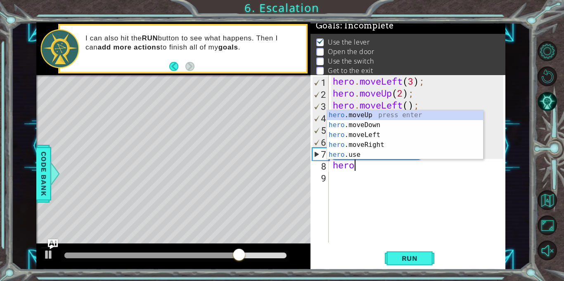
type textarea "h"
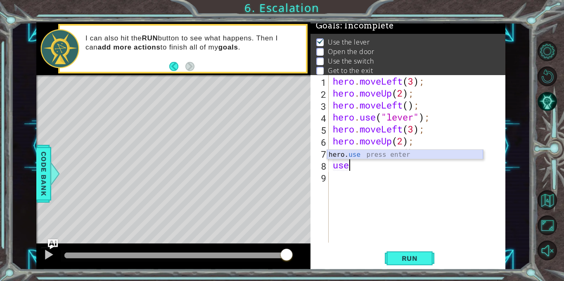
click at [395, 156] on div "hero. use press enter" at bounding box center [405, 165] width 156 height 30
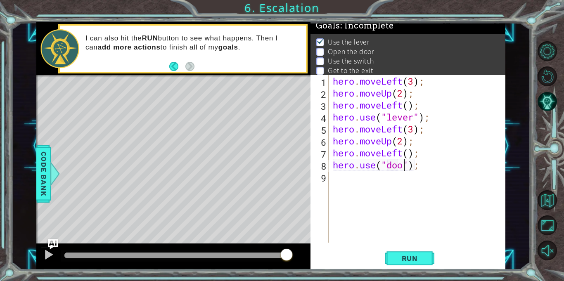
scroll to position [0, 3]
click at [385, 165] on div "hero . moveLeft ( 3 ) ; hero . moveUp ( 2 ) ; hero . moveLeft ( ) ; hero . use …" at bounding box center [419, 171] width 176 height 192
click at [407, 262] on span "Run" at bounding box center [409, 258] width 33 height 8
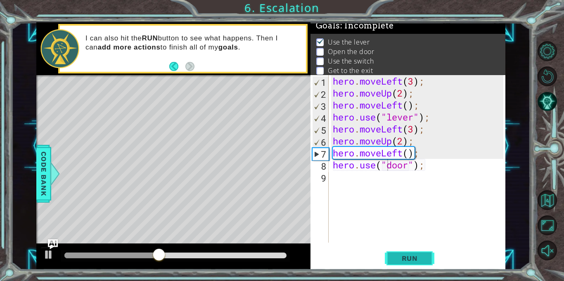
click at [417, 265] on button "Run" at bounding box center [410, 258] width 50 height 19
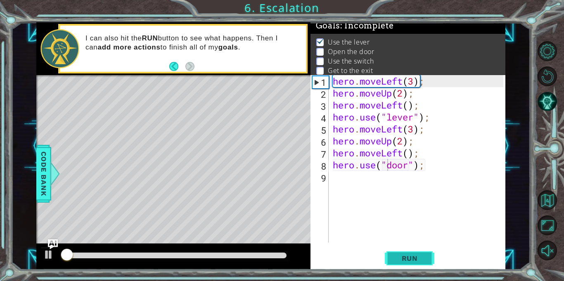
click at [415, 263] on button "Run" at bounding box center [410, 258] width 50 height 19
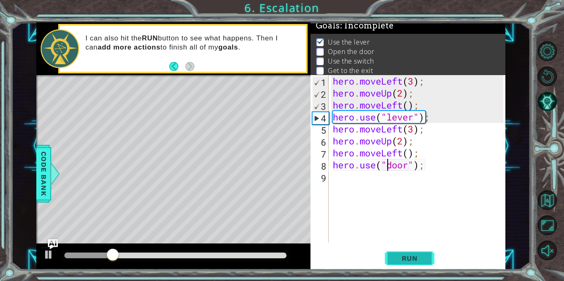
click at [389, 260] on button "Run" at bounding box center [410, 258] width 50 height 19
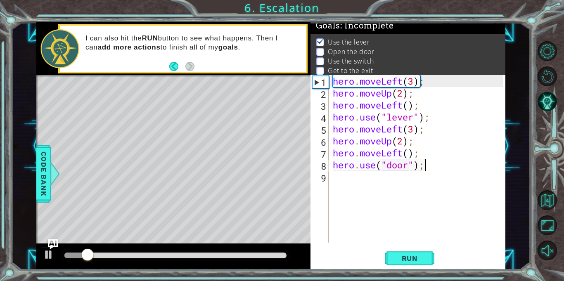
click at [424, 169] on div "hero . moveLeft ( 3 ) ; hero . moveUp ( 2 ) ; hero . moveLeft ( ) ; hero . use …" at bounding box center [419, 171] width 176 height 192
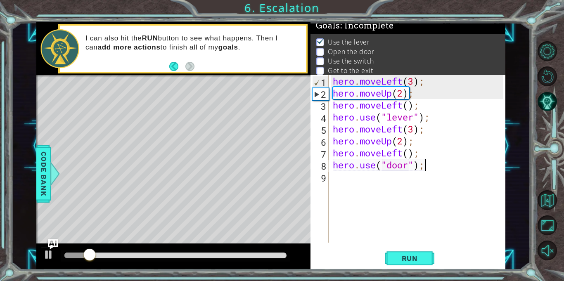
click at [424, 169] on div "hero . moveLeft ( 3 ) ; hero . moveUp ( 2 ) ; hero . moveLeft ( ) ; hero . use …" at bounding box center [419, 171] width 176 height 192
click at [424, 168] on div "hero . moveLeft ( 3 ) ; hero . moveUp ( 2 ) ; hero . moveLeft ( ) ; hero . use …" at bounding box center [417, 159] width 172 height 168
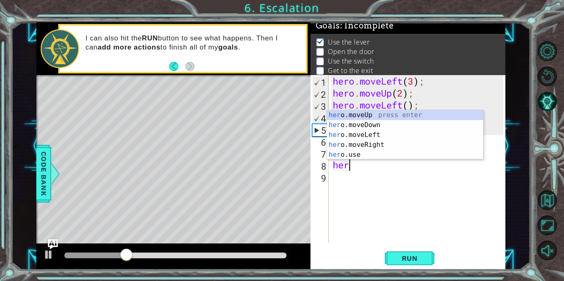
scroll to position [0, 0]
type textarea "h"
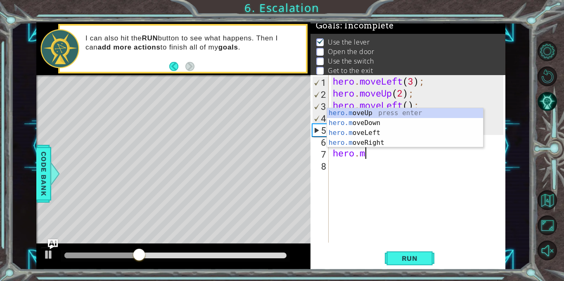
type textarea "h"
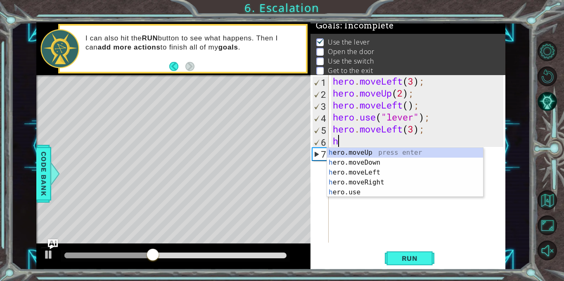
type textarea "h"
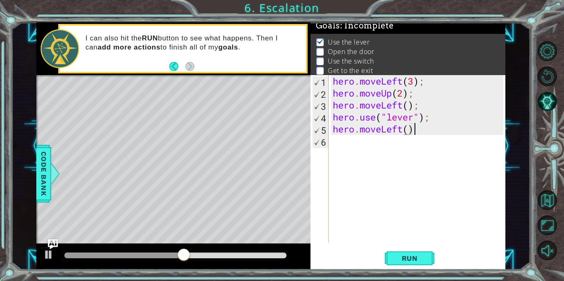
type textarea "hero.moveLeft()"
click at [367, 148] on div "hero . moveLeft ( 3 ) ; hero . moveUp ( 2 ) ; hero . moveLeft ( ) ; hero . use …" at bounding box center [419, 171] width 176 height 192
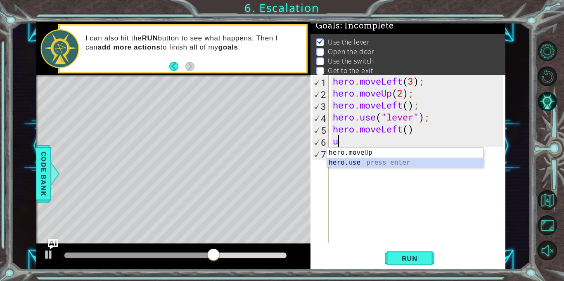
click at [384, 162] on div "hero.move U p press enter hero. u se press enter" at bounding box center [405, 168] width 156 height 40
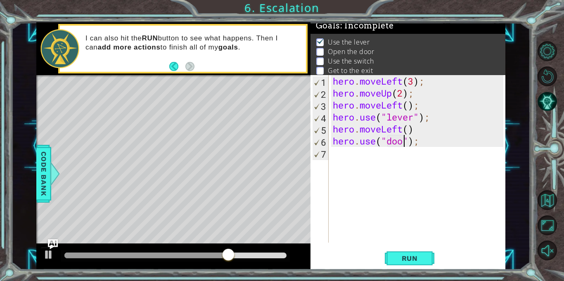
type textarea "hero.use("door");"
click at [355, 166] on div "hero . moveLeft ( 3 ) ; hero . moveUp ( 2 ) ; hero . moveLeft ( ) ; hero . use …" at bounding box center [419, 171] width 176 height 192
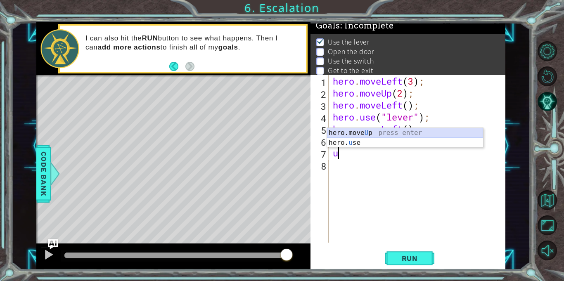
click at [338, 133] on div "hero.move U p press enter hero. u se press enter" at bounding box center [405, 148] width 156 height 40
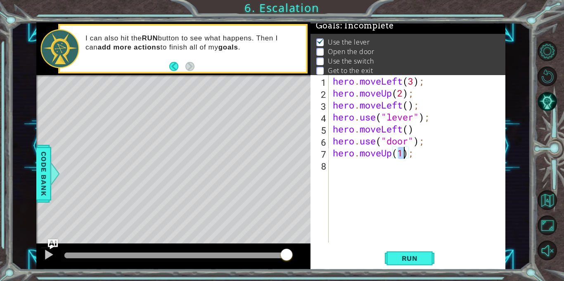
scroll to position [0, 3]
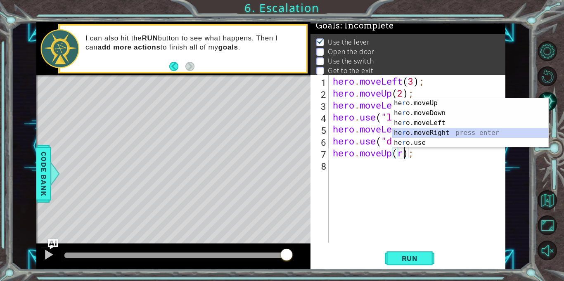
click at [438, 134] on div "he r o.moveUp press enter he r o.moveDown press enter he r o.moveLeft press ent…" at bounding box center [470, 132] width 156 height 69
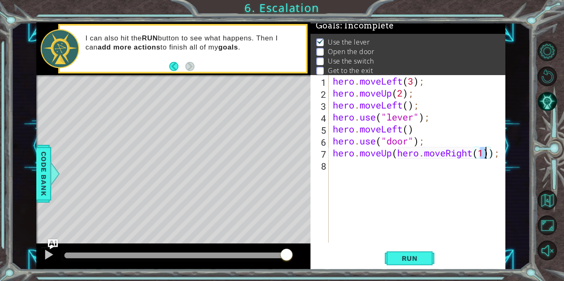
scroll to position [0, 7]
type textarea "hero.moveUp(hero.moveRight());"
click at [348, 168] on div "hero . moveLeft ( 3 ) ; hero . moveUp ( 2 ) ; hero . moveLeft ( ) ; hero . use …" at bounding box center [419, 171] width 176 height 192
click at [498, 154] on div "hero . moveLeft ( 3 ) ; hero . moveUp ( 2 ) ; hero . moveLeft ( ) ; hero . use …" at bounding box center [419, 171] width 176 height 192
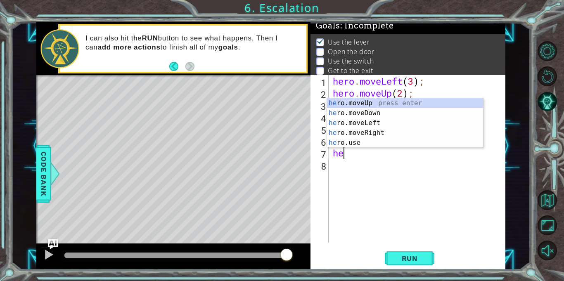
type textarea "h"
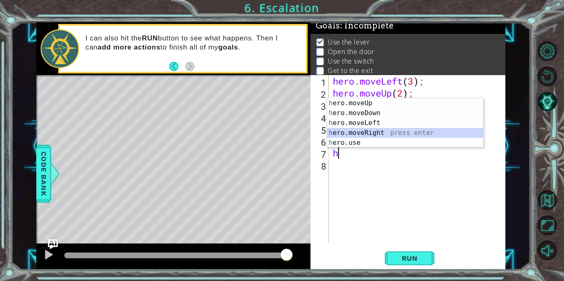
click at [405, 131] on div "h ero.moveUp press enter h ero.moveDown press enter h ero.moveLeft press enter …" at bounding box center [405, 132] width 156 height 69
type textarea "hero.moveRight(1);"
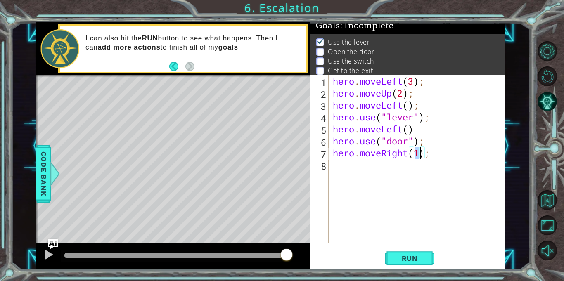
click at [343, 171] on div "hero . moveLeft ( 3 ) ; hero . moveUp ( 2 ) ; hero . moveLeft ( ) ; hero . use …" at bounding box center [419, 171] width 176 height 192
click at [445, 158] on div "hero . moveLeft ( 3 ) ; hero . moveUp ( 2 ) ; hero . moveLeft ( ) ; hero . use …" at bounding box center [419, 171] width 176 height 192
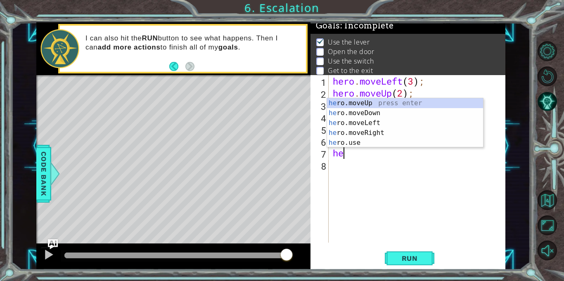
type textarea "h"
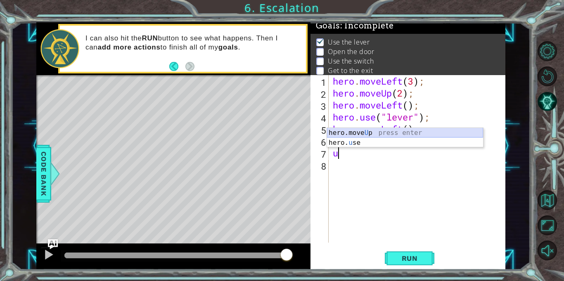
click at [425, 132] on div "hero.move U p press enter hero. u se press enter" at bounding box center [405, 148] width 156 height 40
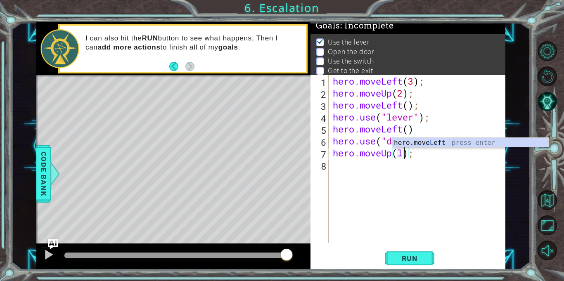
scroll to position [0, 3]
type textarea "hero.moveUp();"
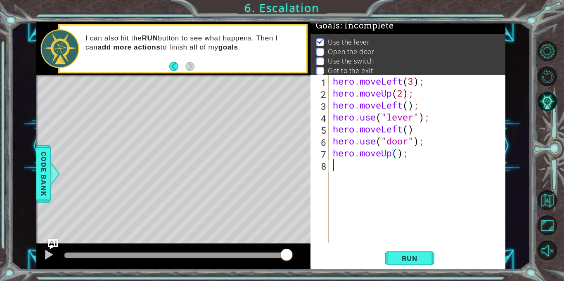
click at [338, 170] on div "hero . moveLeft ( 3 ) ; hero . moveUp ( 2 ) ; hero . moveLeft ( ) ; hero . use …" at bounding box center [419, 171] width 176 height 192
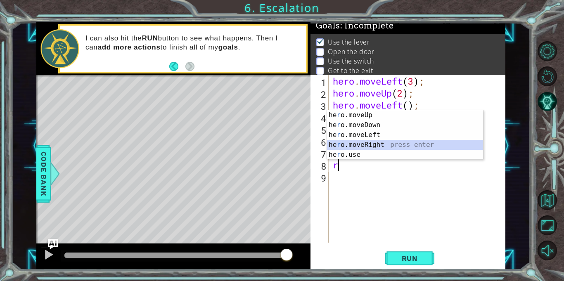
click at [369, 147] on div "he r o.moveUp press enter he r o.moveDown press enter he r o.moveLeft press ent…" at bounding box center [405, 144] width 156 height 69
type textarea "hero.moveRight(1);"
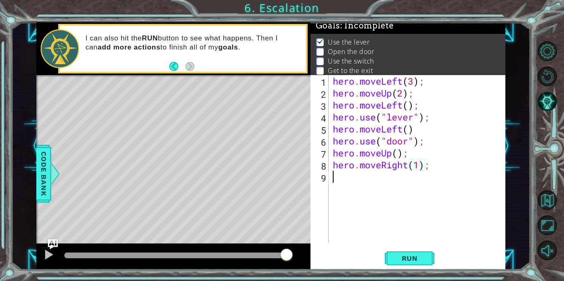
click at [334, 185] on div "hero . moveLeft ( 3 ) ; hero . moveUp ( 2 ) ; hero . moveLeft ( ) ; hero . use …" at bounding box center [419, 171] width 176 height 192
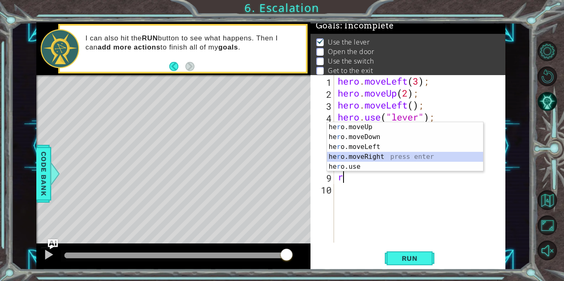
click at [388, 156] on div "he r o.moveUp press enter he r o.moveDown press enter he r o.moveLeft press ent…" at bounding box center [405, 156] width 156 height 69
type textarea "hero.moveRight(1);"
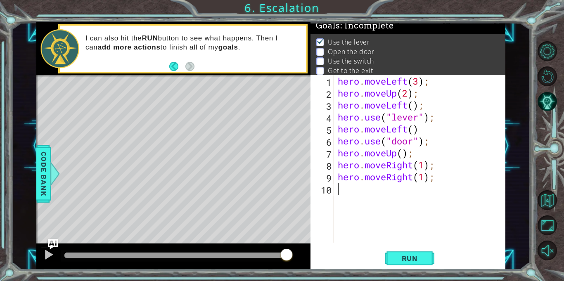
click at [369, 187] on div "hero . moveLeft ( 3 ) ; hero . moveUp ( 2 ) ; hero . moveLeft ( ) ; hero . use …" at bounding box center [421, 171] width 171 height 192
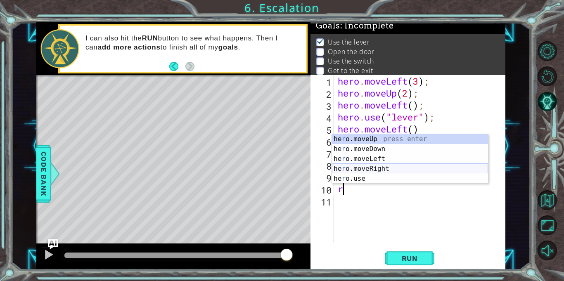
click at [381, 168] on div "he r o.moveUp press enter he r o.moveDown press enter he r o.moveLeft press ent…" at bounding box center [410, 168] width 156 height 69
type textarea "hero.moveRight(1);"
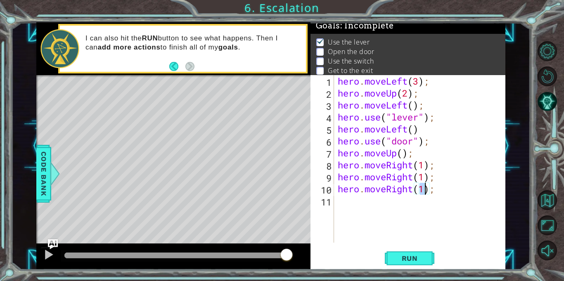
click at [369, 199] on div "hero . moveLeft ( 3 ) ; hero . moveUp ( 2 ) ; hero . moveLeft ( ) ; hero . use …" at bounding box center [421, 171] width 171 height 192
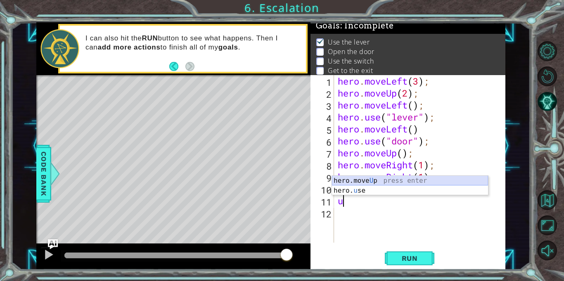
click at [377, 182] on div "hero.move U p press enter hero. u se press enter" at bounding box center [410, 196] width 156 height 40
type textarea "hero.moveUp(1);"
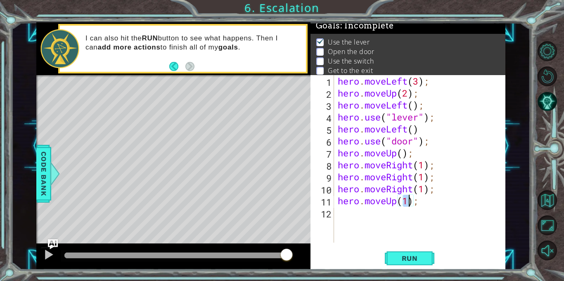
click at [356, 211] on div "hero . moveLeft ( 3 ) ; hero . moveUp ( 2 ) ; hero . moveLeft ( ) ; hero . use …" at bounding box center [421, 171] width 171 height 192
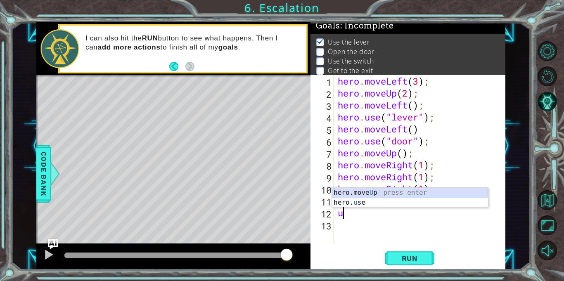
click at [365, 193] on div "hero.move U p press enter hero. u se press enter" at bounding box center [410, 208] width 156 height 40
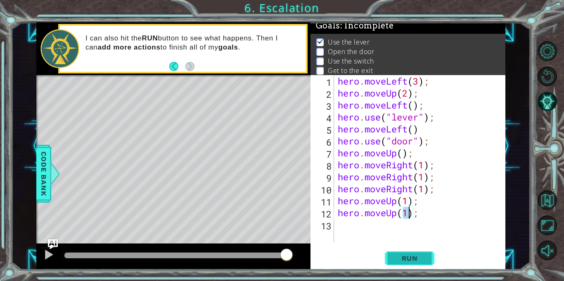
type textarea "hero.moveUp(1);"
click at [397, 265] on button "Run" at bounding box center [410, 258] width 50 height 19
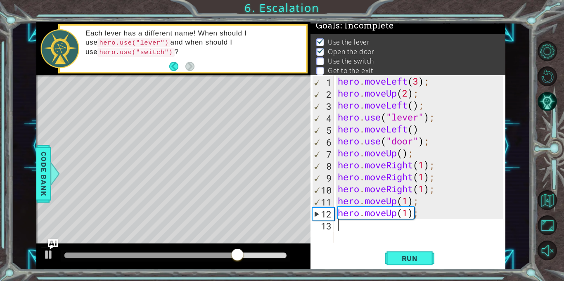
click at [366, 225] on div "hero . moveLeft ( 3 ) ; hero . moveUp ( 2 ) ; hero . moveLeft ( ) ; hero . use …" at bounding box center [421, 171] width 171 height 192
click at [414, 263] on button "Run" at bounding box center [410, 258] width 50 height 19
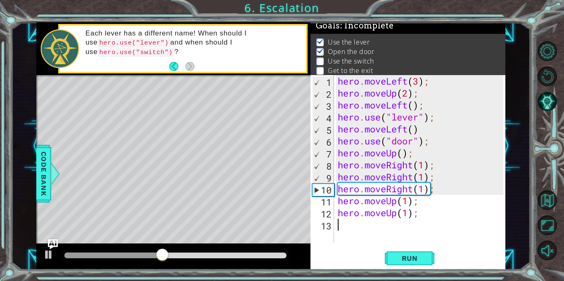
click at [438, 213] on div "hero . moveLeft ( 3 ) ; hero . moveUp ( 2 ) ; hero . moveLeft ( ) ; hero . use …" at bounding box center [421, 171] width 171 height 192
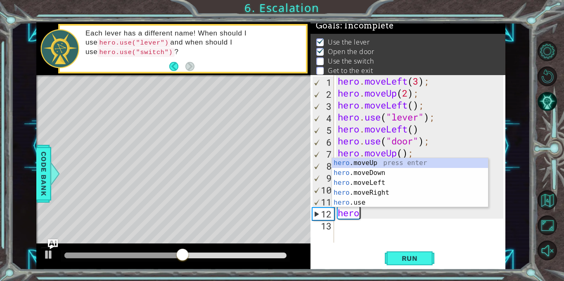
type textarea "h"
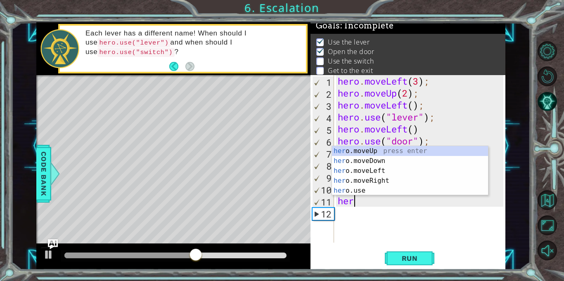
type textarea "h"
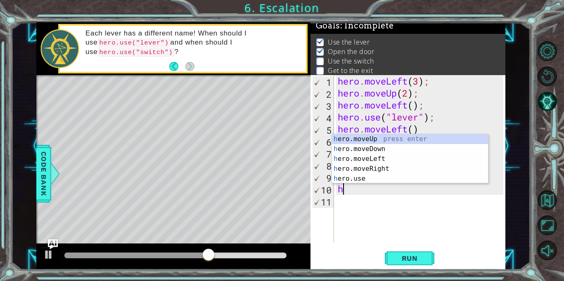
type textarea "h"
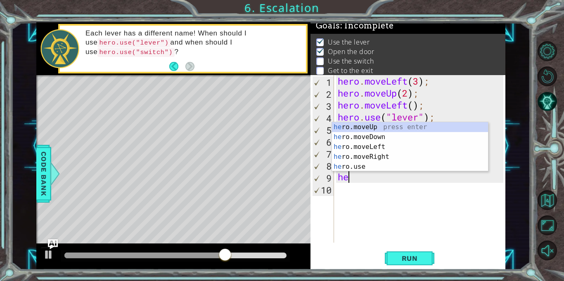
type textarea "h"
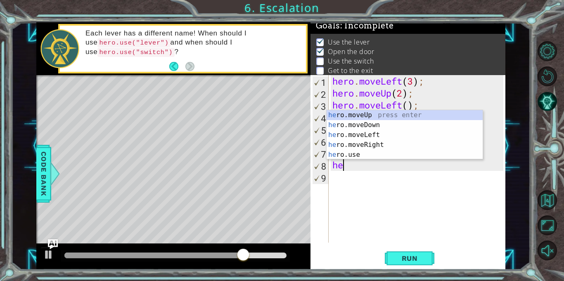
type textarea "h"
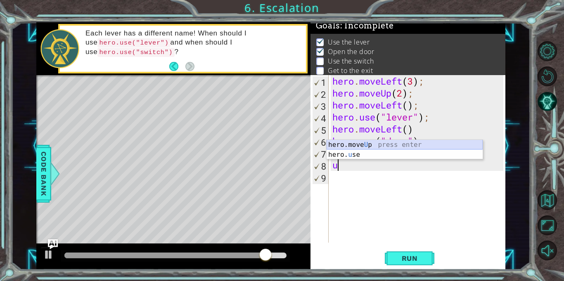
click at [391, 143] on div "hero.move U p press enter hero. u se press enter" at bounding box center [405, 160] width 156 height 40
type textarea "hero.moveUp(1);"
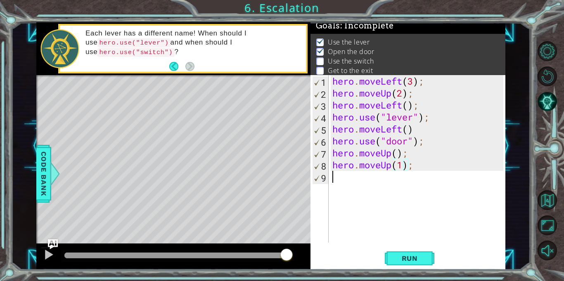
click at [351, 176] on div "hero . moveLeft ( 3 ) ; hero . moveUp ( 2 ) ; hero . moveLeft ( ) ; hero . use …" at bounding box center [419, 171] width 177 height 192
type textarea "l"
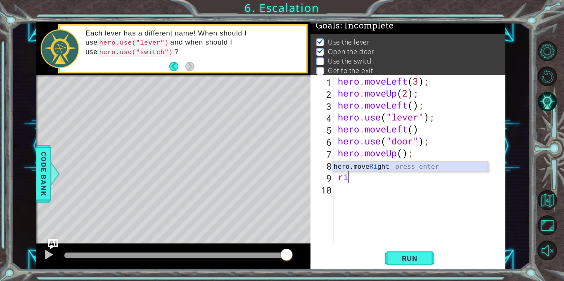
click at [404, 164] on div "hero.move Ri ght press enter" at bounding box center [410, 177] width 156 height 30
type textarea "hero.moveRight(1);"
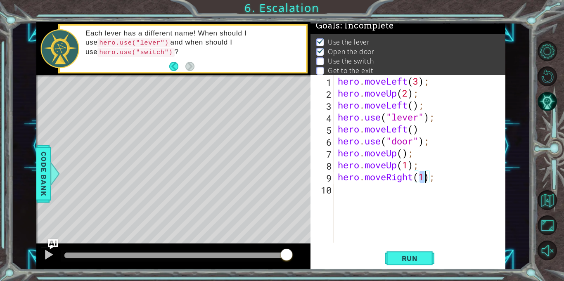
click at [348, 189] on div "hero . moveLeft ( 3 ) ; hero . moveUp ( 2 ) ; hero . moveLeft ( ) ; hero . use …" at bounding box center [421, 171] width 171 height 192
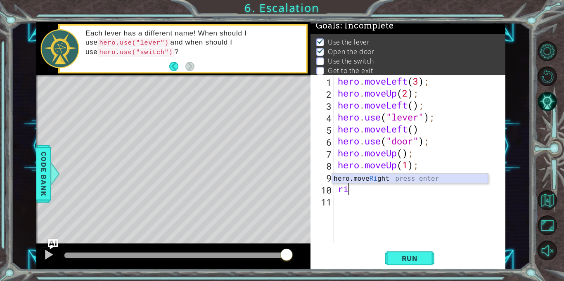
click at [344, 177] on div "hero.move Ri ght press enter" at bounding box center [410, 189] width 156 height 30
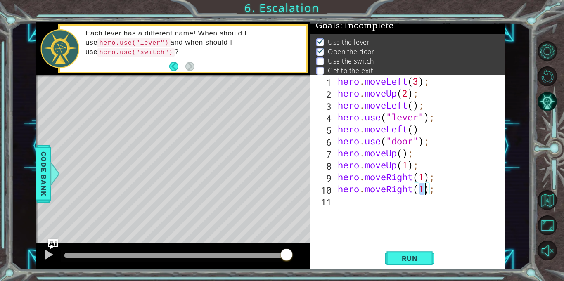
scroll to position [0, 4]
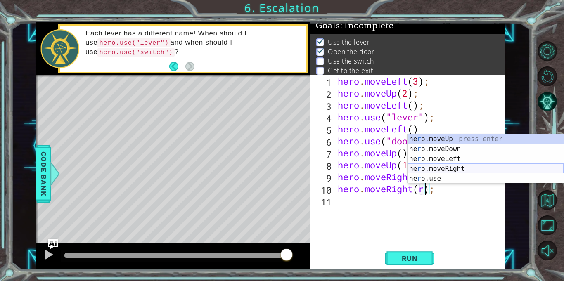
click at [461, 170] on div "he r o.moveUp press enter he r o.moveDown press enter he r o.moveLeft press ent…" at bounding box center [485, 168] width 156 height 69
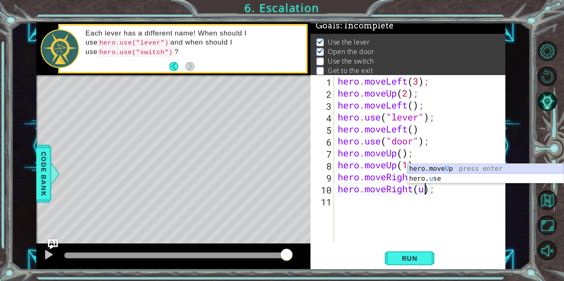
click at [485, 168] on div "hero.move U p press enter hero. u se press enter" at bounding box center [485, 184] width 156 height 40
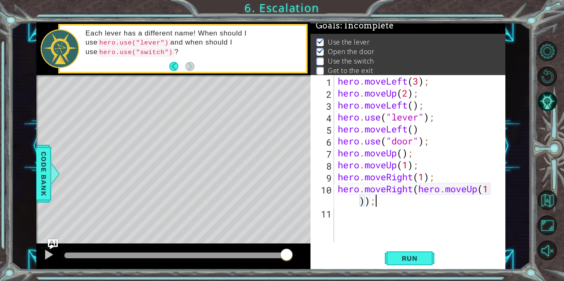
click at [429, 205] on div "hero . moveLeft ( 3 ) ; hero . moveUp ( 2 ) ; hero . moveLeft ( ) ; hero . use …" at bounding box center [421, 171] width 171 height 192
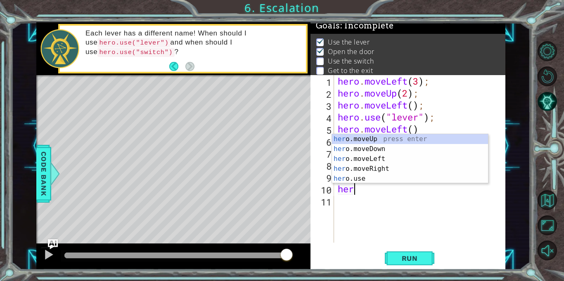
scroll to position [0, 0]
type textarea "h"
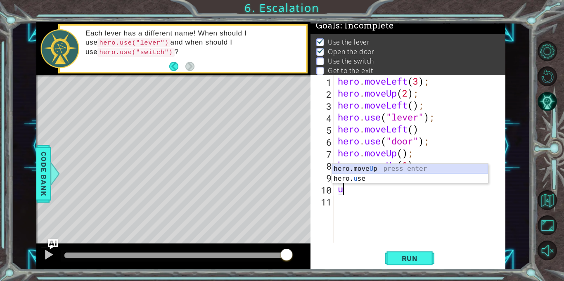
click at [459, 166] on div "hero.move U p press enter hero. u se press enter" at bounding box center [410, 184] width 156 height 40
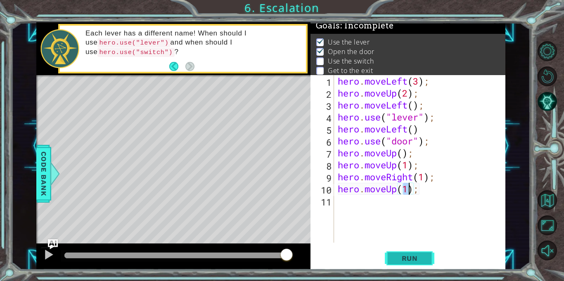
type textarea "hero.moveUp(1);"
click at [401, 258] on span "Run" at bounding box center [409, 258] width 33 height 8
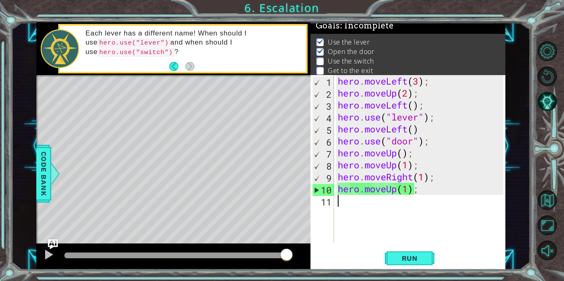
click at [426, 199] on div "hero . moveLeft ( 3 ) ; hero . moveUp ( 2 ) ; hero . moveLeft ( ) ; hero . use …" at bounding box center [421, 171] width 171 height 192
click at [424, 196] on div "hero . moveLeft ( 3 ) ; hero . moveUp ( 2 ) ; hero . moveLeft ( ) ; hero . use …" at bounding box center [421, 171] width 171 height 192
click at [425, 190] on div "hero . moveLeft ( 3 ) ; hero . moveUp ( 2 ) ; hero . moveLeft ( ) ; hero . use …" at bounding box center [421, 171] width 171 height 192
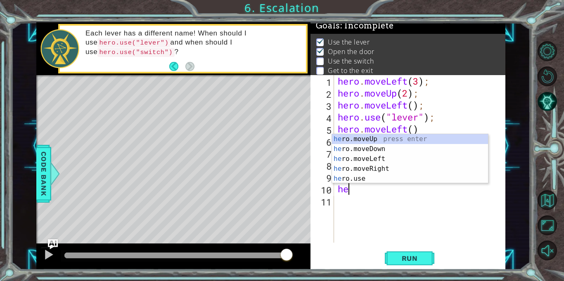
type textarea "h"
type textarea "hero.moveRight(1);"
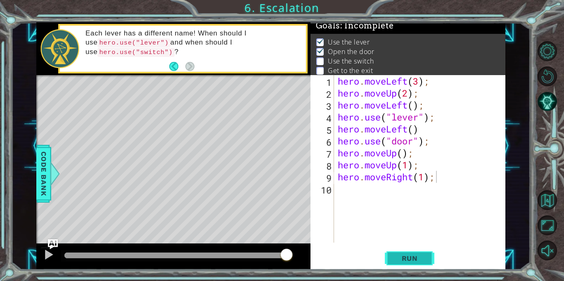
click at [406, 260] on span "Run" at bounding box center [409, 258] width 33 height 8
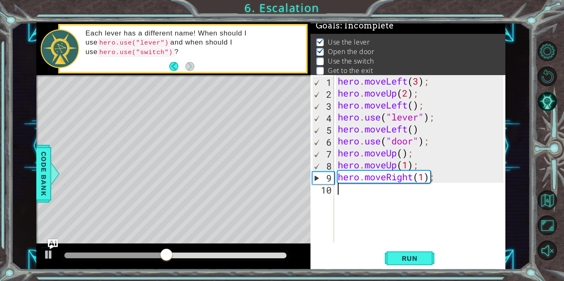
click at [361, 199] on div "hero . moveLeft ( 3 ) ; hero . moveUp ( 2 ) ; hero . moveLeft ( ) ; hero . use …" at bounding box center [421, 171] width 171 height 192
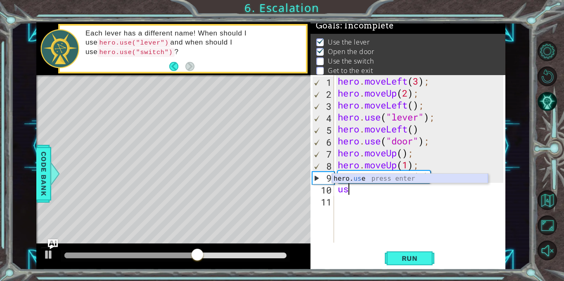
click at [362, 181] on div "hero. us e press enter" at bounding box center [410, 189] width 156 height 30
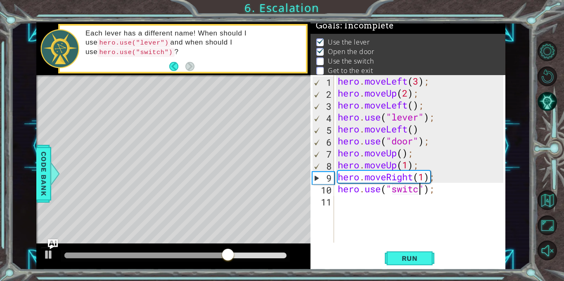
scroll to position [0, 4]
type textarea "hero.use("switch");"
click at [348, 203] on div "hero . moveLeft ( 3 ) ; hero . moveUp ( 2 ) ; hero . moveLeft ( ) ; hero . use …" at bounding box center [421, 171] width 171 height 192
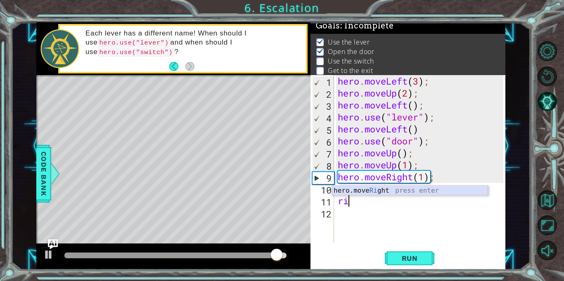
click at [359, 193] on div "hero.move Ri ght press enter" at bounding box center [410, 201] width 156 height 30
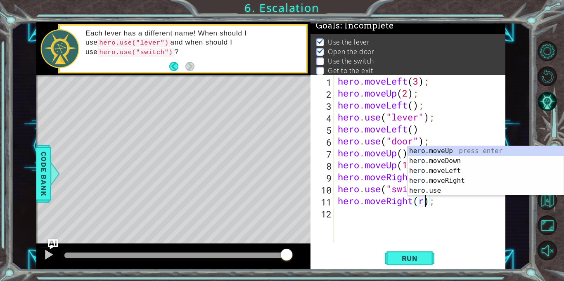
scroll to position [0, 4]
click at [426, 177] on div "he r o.moveUp press enter he r o.moveDown press enter he r o.moveLeft press ent…" at bounding box center [485, 180] width 156 height 69
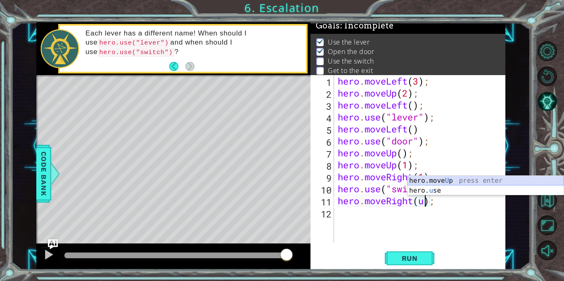
click at [479, 180] on div "hero.move U p press enter hero. u se press enter" at bounding box center [485, 196] width 156 height 40
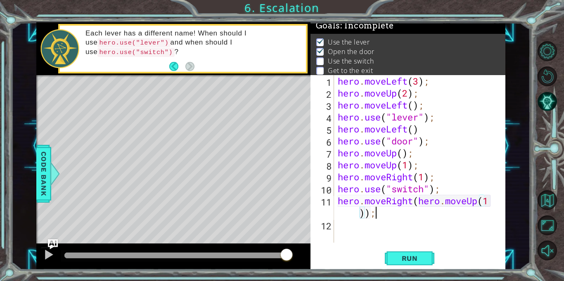
click at [405, 212] on div "hero . moveLeft ( 3 ) ; hero . moveUp ( 2 ) ; hero . moveLeft ( ) ; hero . use …" at bounding box center [421, 171] width 171 height 192
type textarea "hero.moveRight"
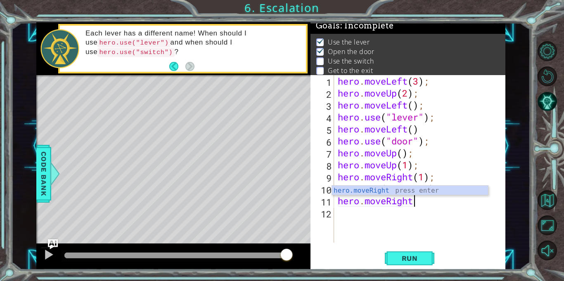
scroll to position [0, 3]
click at [342, 217] on div "hero . moveLeft ( 3 ) ; hero . moveUp ( 2 ) ; hero . moveLeft ( ) ; hero . use …" at bounding box center [421, 171] width 171 height 192
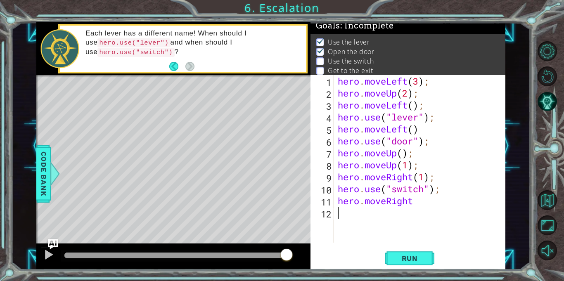
scroll to position [0, 0]
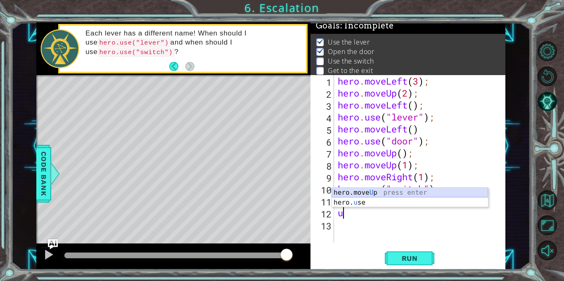
click at [365, 191] on div "hero.move U p press enter hero. u se press enter" at bounding box center [410, 208] width 156 height 40
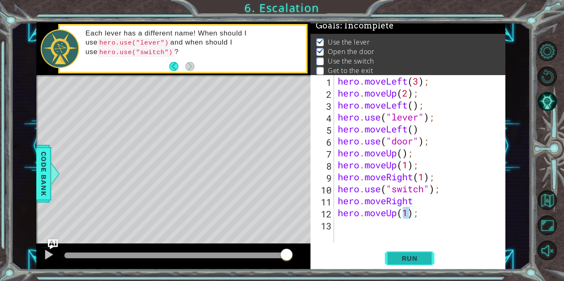
click at [393, 261] on span "Run" at bounding box center [409, 258] width 33 height 8
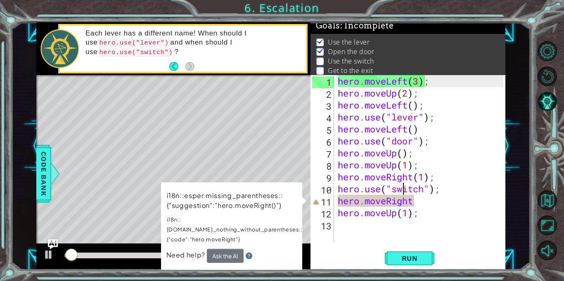
click at [400, 189] on div "hero . moveLeft ( 3 ) ; hero . moveUp ( 2 ) ; hero . moveLeft ( ) ; hero . use …" at bounding box center [421, 171] width 171 height 192
click at [403, 199] on div "hero . moveLeft ( 3 ) ; hero . moveUp ( 2 ) ; hero . moveLeft ( ) ; hero . use …" at bounding box center [421, 171] width 171 height 192
click at [413, 199] on div "hero . moveLeft ( 3 ) ; hero . moveUp ( 2 ) ; hero . moveLeft ( ) ; hero . use …" at bounding box center [421, 171] width 171 height 192
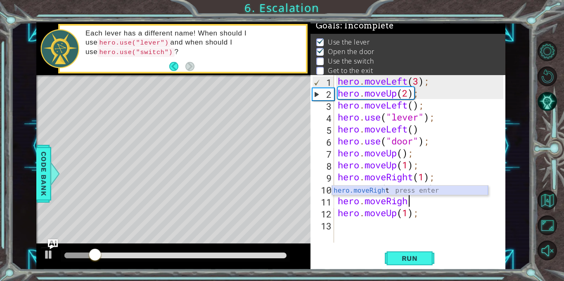
click at [395, 191] on div "hero.moveRigh t press enter" at bounding box center [410, 201] width 156 height 30
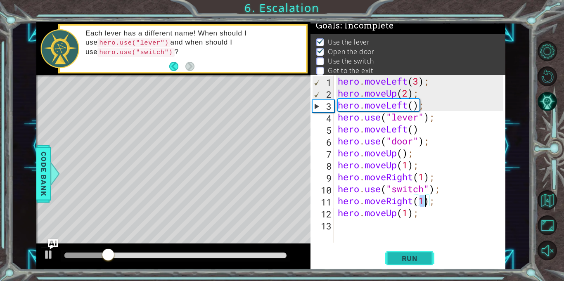
click at [403, 259] on span "Run" at bounding box center [409, 258] width 33 height 8
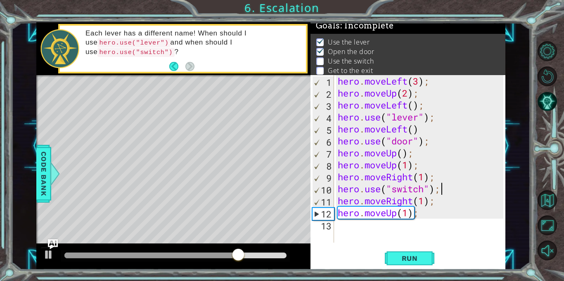
click at [447, 186] on div "hero . moveLeft ( 3 ) ; hero . moveUp ( 2 ) ; hero . moveLeft ( ) ; hero . use …" at bounding box center [421, 171] width 171 height 192
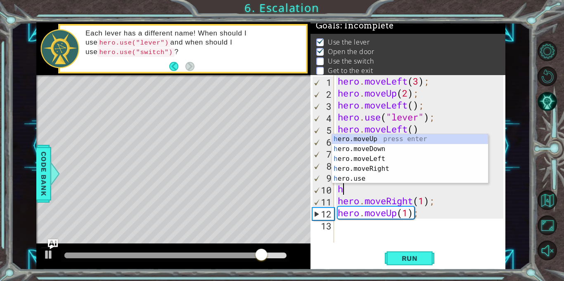
type textarea "h"
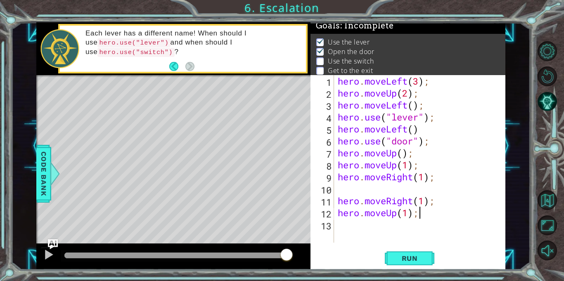
click at [428, 218] on div "hero . moveLeft ( 3 ) ; hero . moveUp ( 2 ) ; hero . moveLeft ( ) ; hero . use …" at bounding box center [421, 171] width 171 height 192
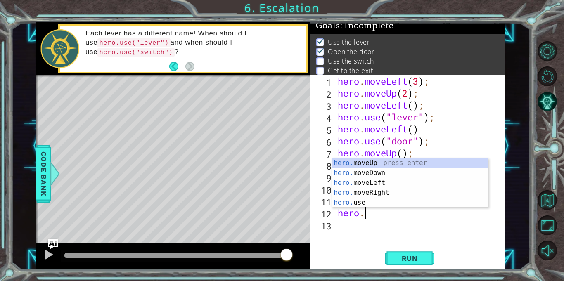
type textarea "h"
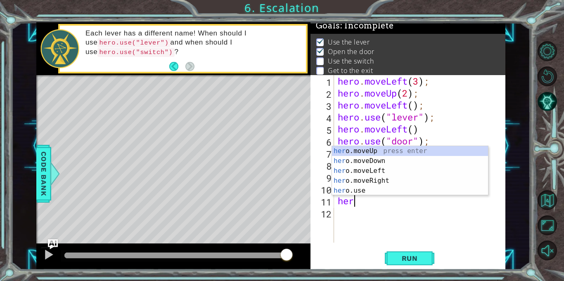
type textarea "h"
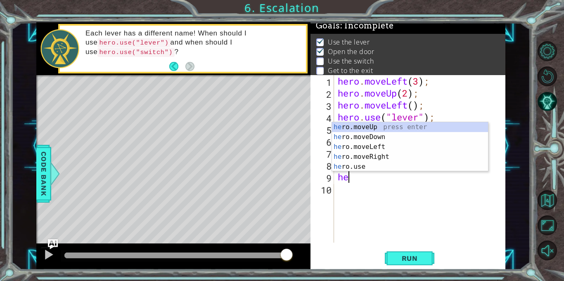
type textarea "h"
